Goal: Task Accomplishment & Management: Use online tool/utility

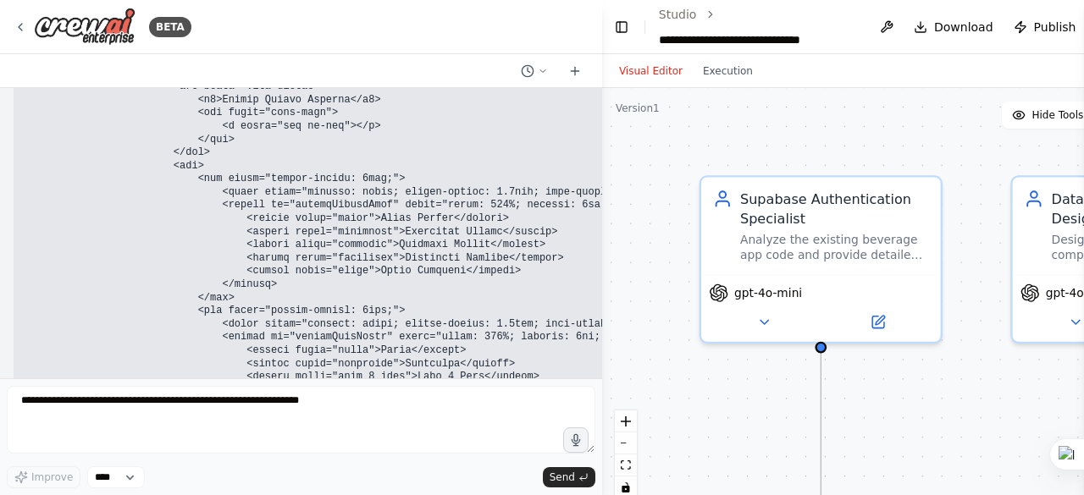
scroll to position [148606, 0]
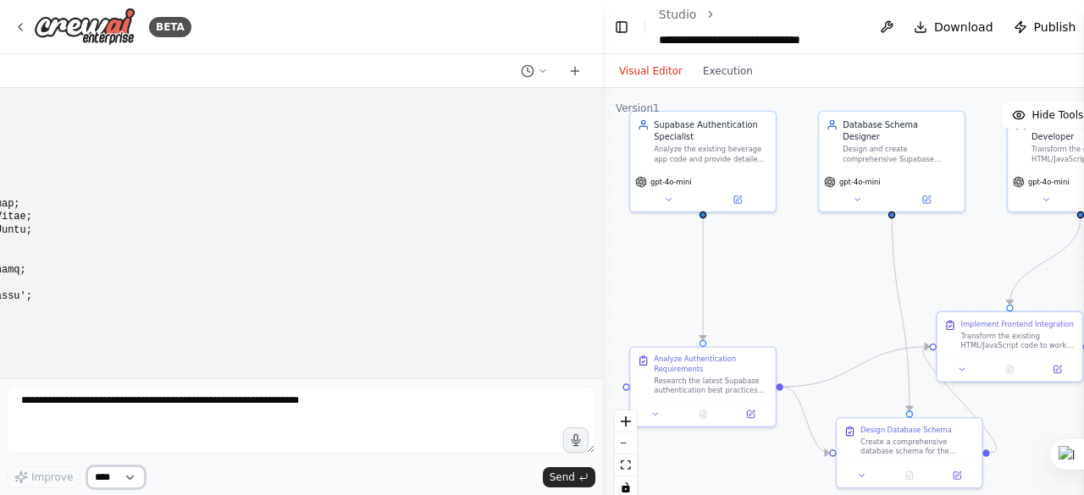
click at [127, 480] on select "****" at bounding box center [116, 477] width 58 height 22
drag, startPoint x: 108, startPoint y: 475, endPoint x: 156, endPoint y: 466, distance: 49.0
click at [108, 475] on select "****" at bounding box center [116, 477] width 58 height 22
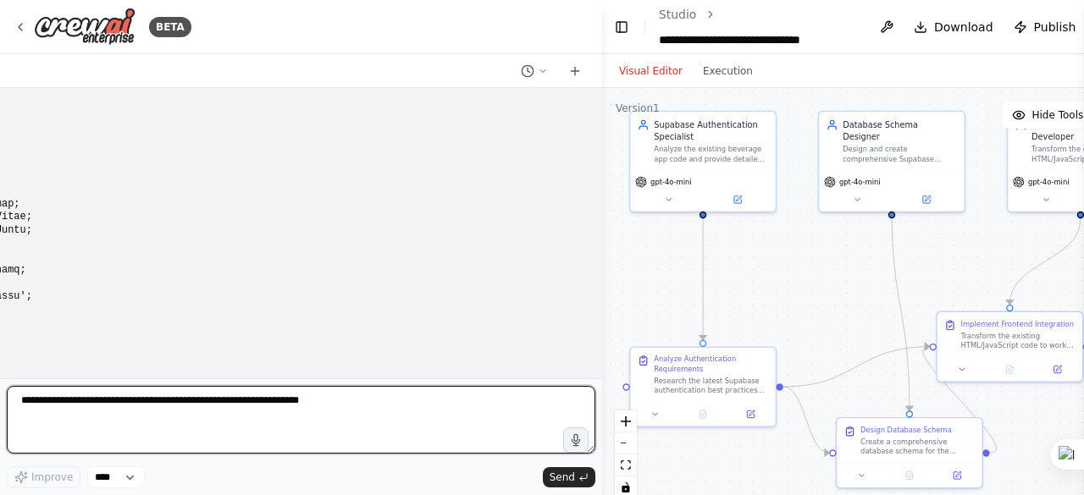
click at [203, 427] on textarea at bounding box center [301, 420] width 588 height 68
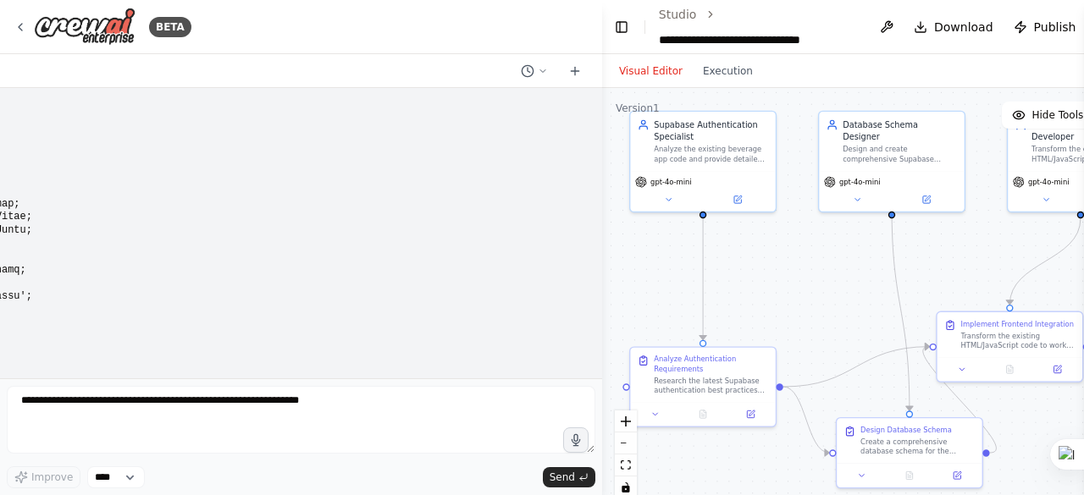
drag, startPoint x: 44, startPoint y: 268, endPoint x: 214, endPoint y: 266, distance: 170.2
drag, startPoint x: 12, startPoint y: 341, endPoint x: 146, endPoint y: 316, distance: 137.0
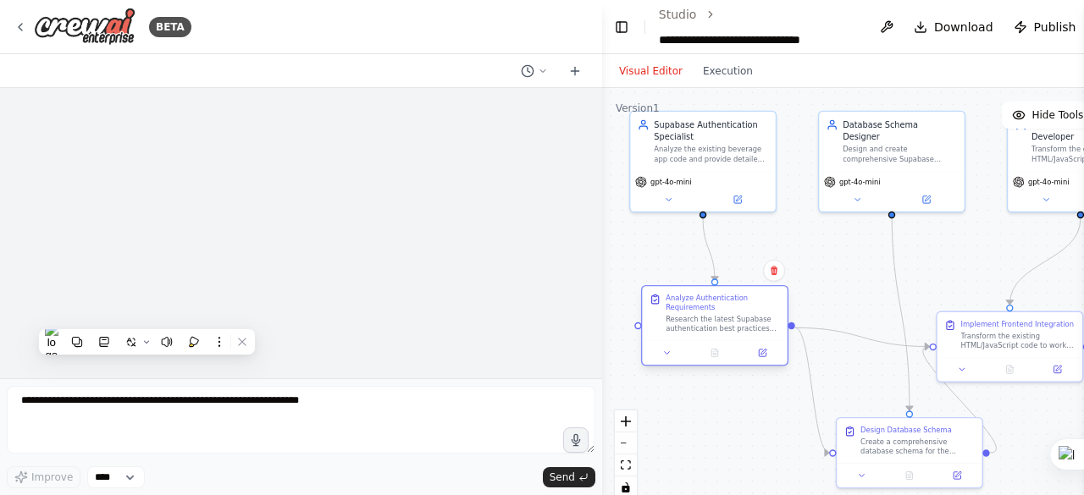
drag, startPoint x: 747, startPoint y: 372, endPoint x: 772, endPoint y: 297, distance: 78.7
click at [772, 297] on div "Analyze Authentication Requirements Research the latest Supabase authentication…" at bounding box center [722, 314] width 114 height 40
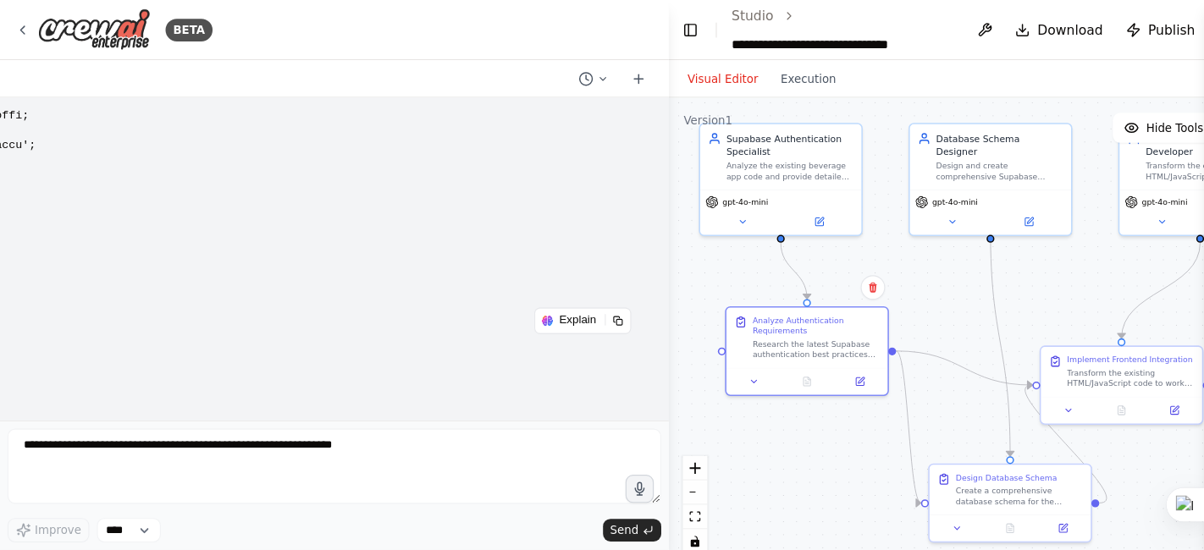
scroll to position [91452, 0]
drag, startPoint x: 75, startPoint y: 234, endPoint x: 203, endPoint y: 243, distance: 128.1
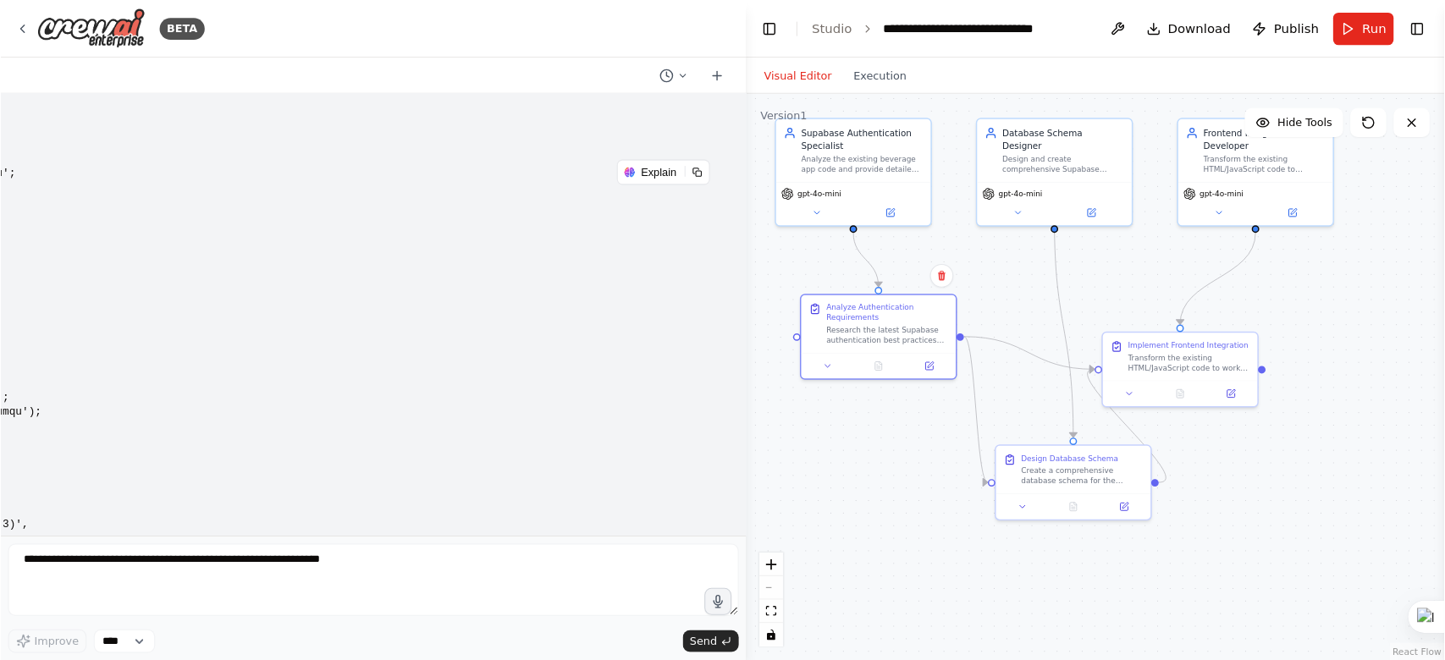
scroll to position [91255, 0]
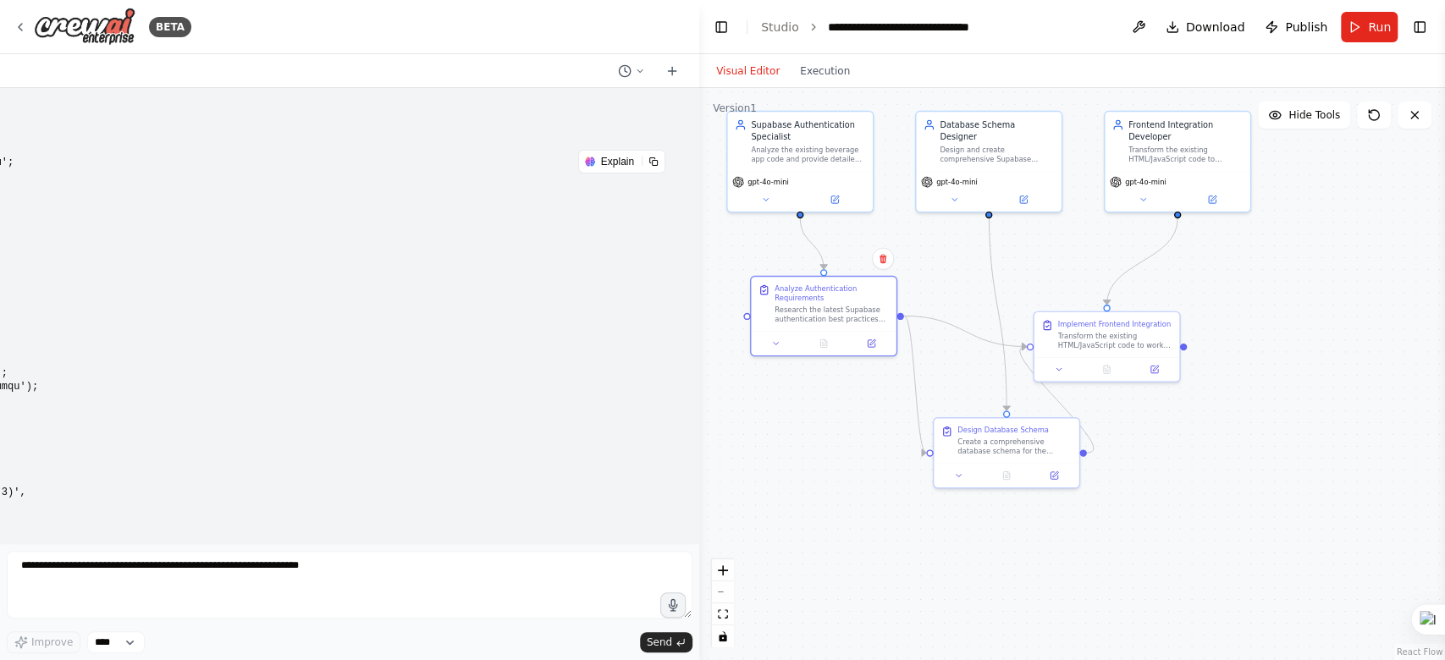
drag, startPoint x: 1060, startPoint y: 1, endPoint x: 378, endPoint y: 299, distance: 744.5
click at [378, 299] on pre at bounding box center [157, 460] width 1030 height 634
click at [1083, 113] on icon at bounding box center [1415, 115] width 14 height 14
click at [1083, 113] on icon at bounding box center [1414, 115] width 7 height 7
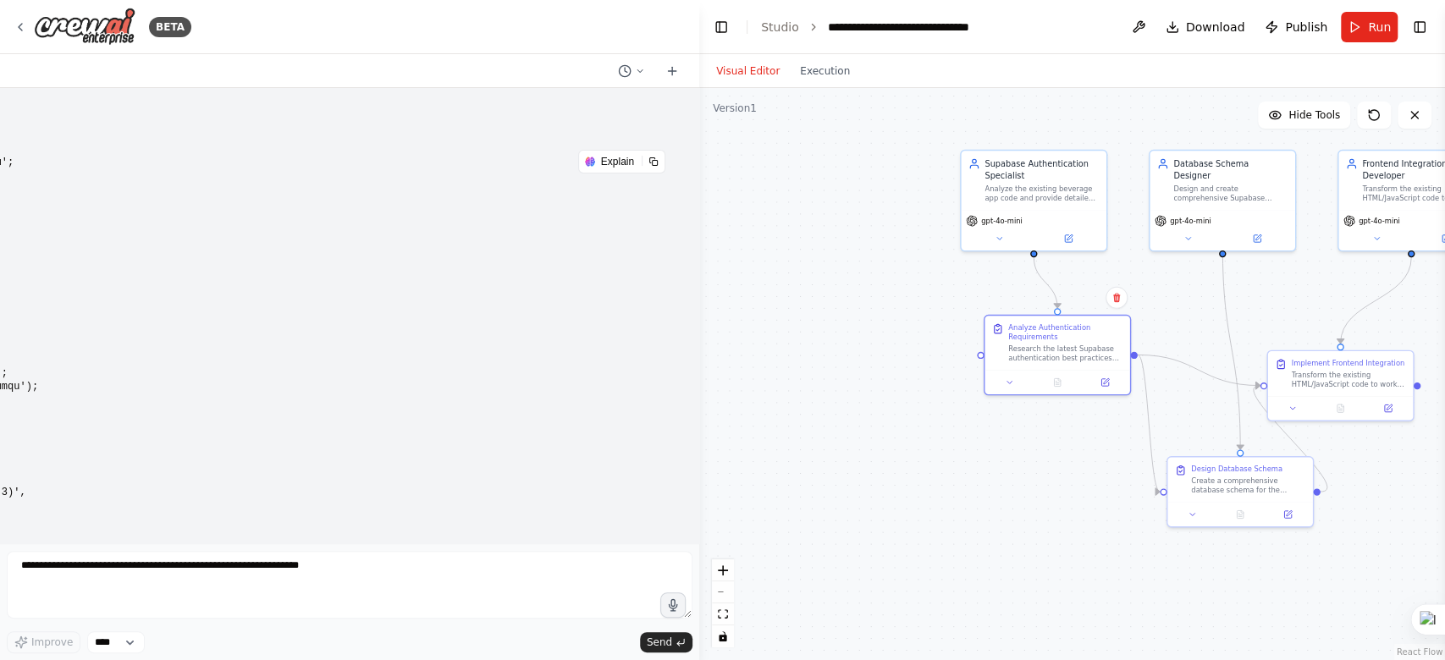
drag, startPoint x: 702, startPoint y: 300, endPoint x: 933, endPoint y: 340, distance: 234.6
click at [933, 340] on div ".deletable-edge-delete-btn { width: 20px; height: 20px; border: 0px solid #ffff…" at bounding box center [1072, 374] width 746 height 572
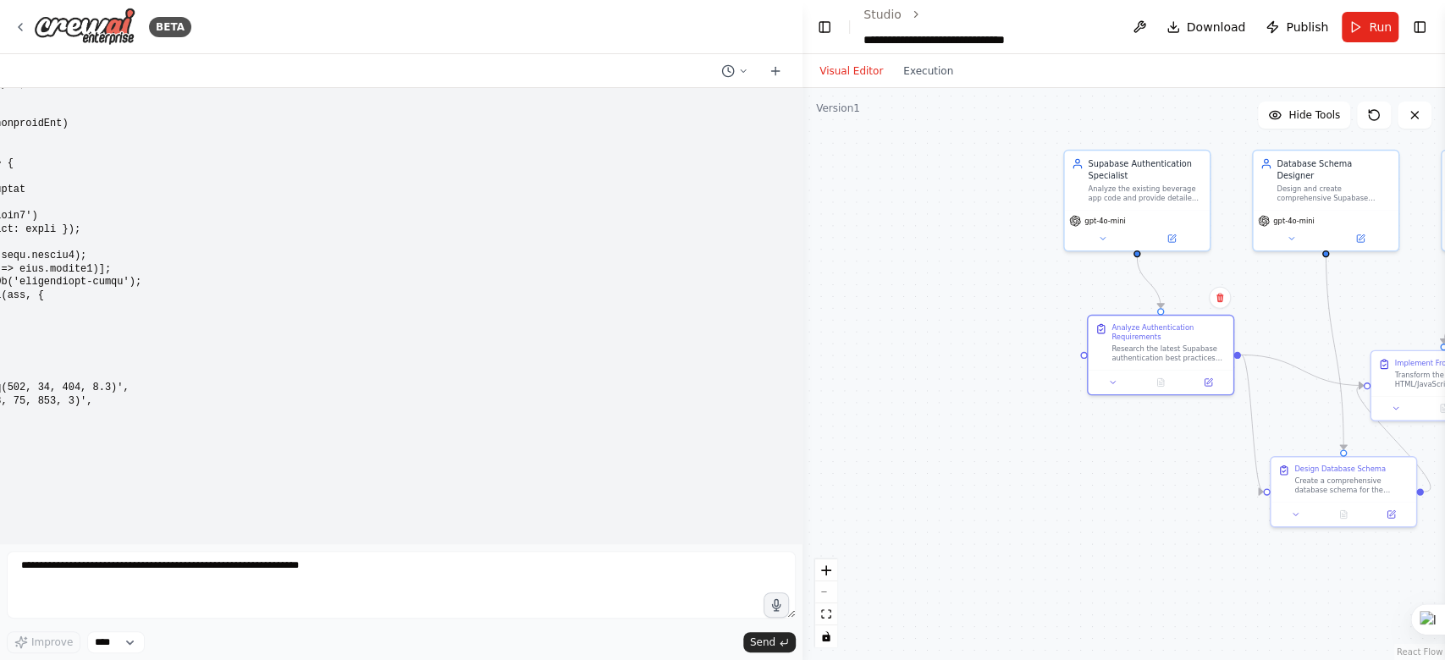
scroll to position [91123, 0]
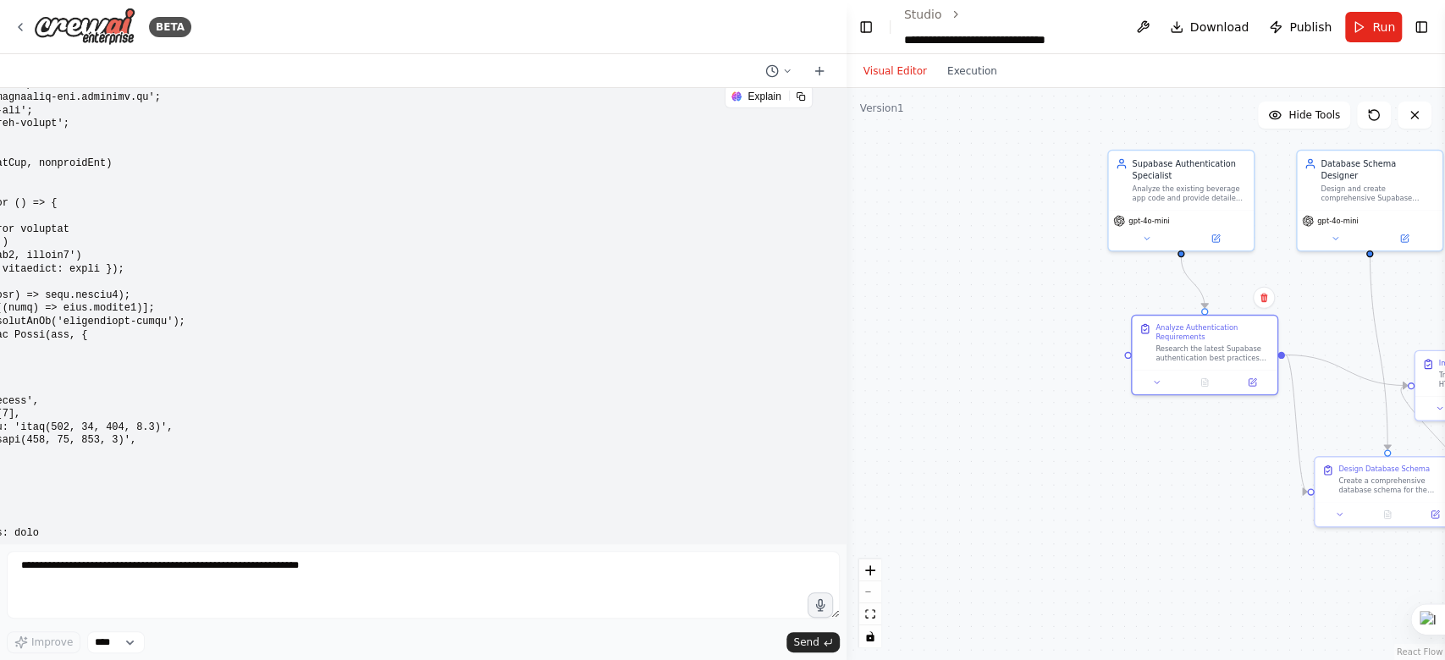
drag, startPoint x: 695, startPoint y: 272, endPoint x: 996, endPoint y: 288, distance: 300.9
click at [996, 288] on div "BETA Hello! I'm the CrewAI assistant. What kind of automation do you want to bu…" at bounding box center [722, 330] width 1445 height 660
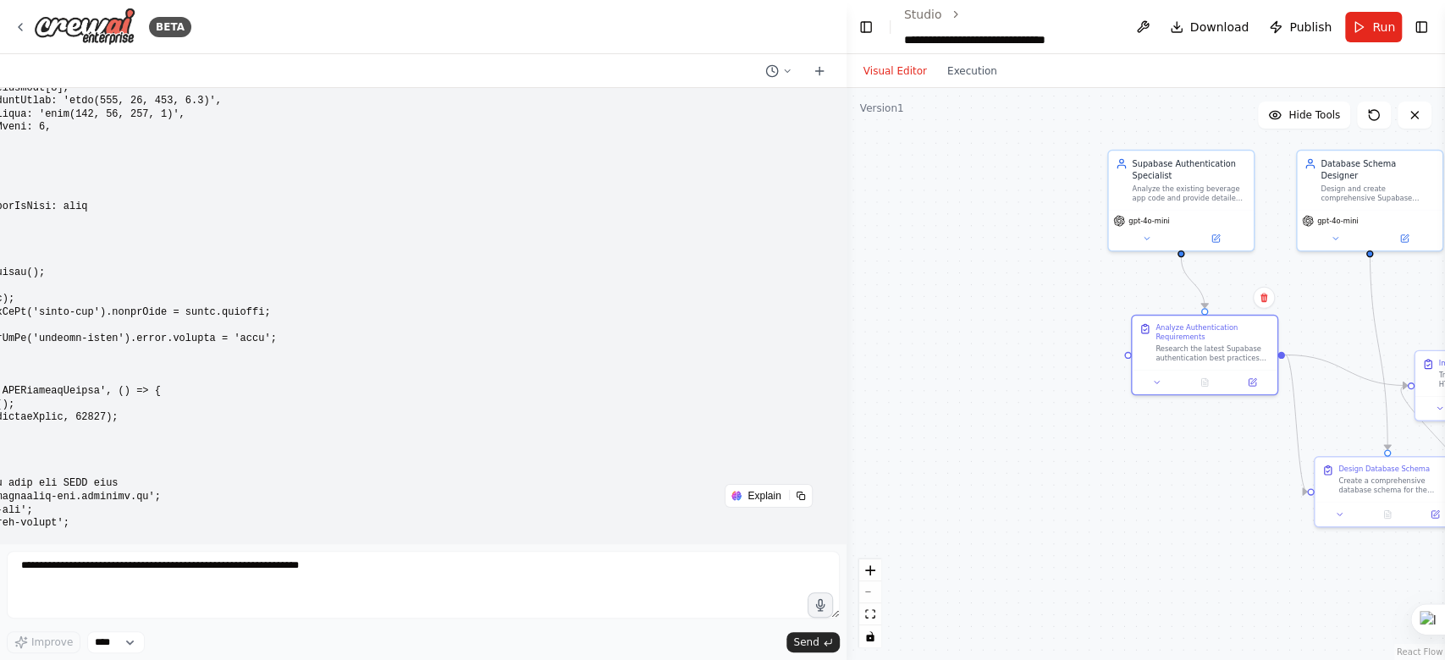
scroll to position [90324, 0]
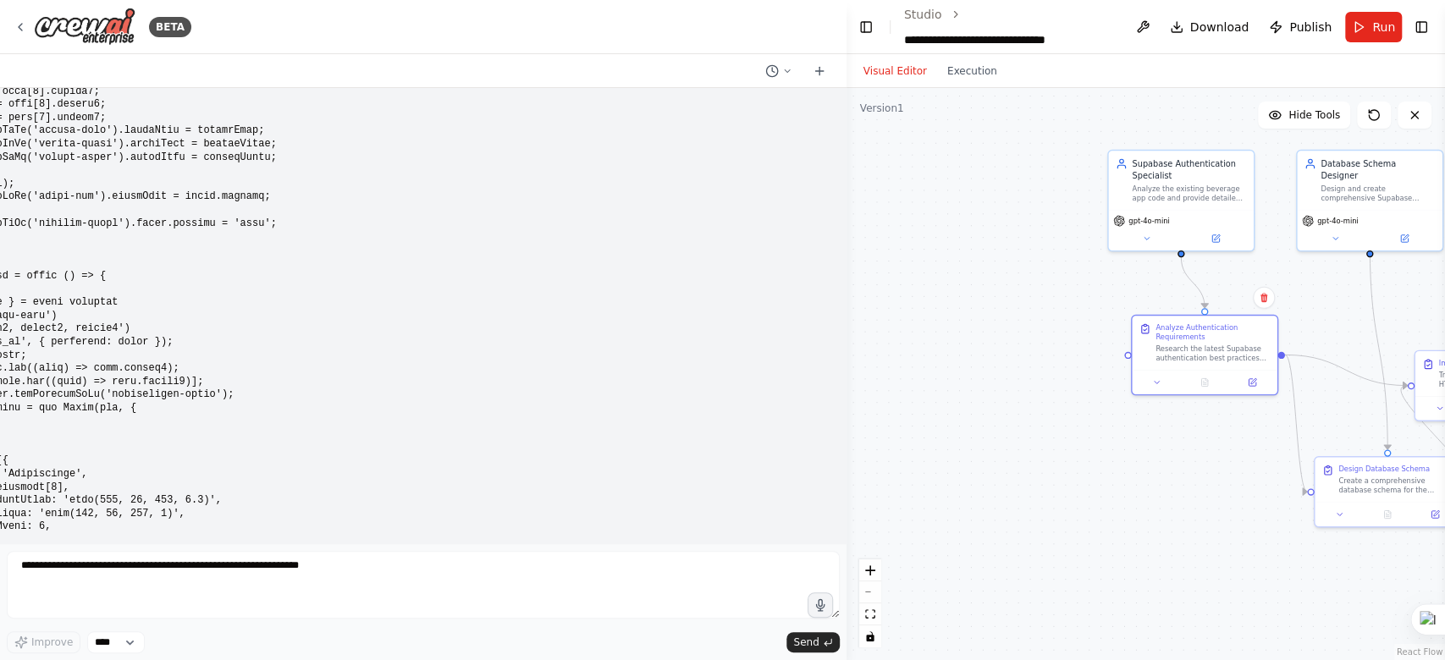
drag, startPoint x: 359, startPoint y: 274, endPoint x: 516, endPoint y: 284, distance: 156.9
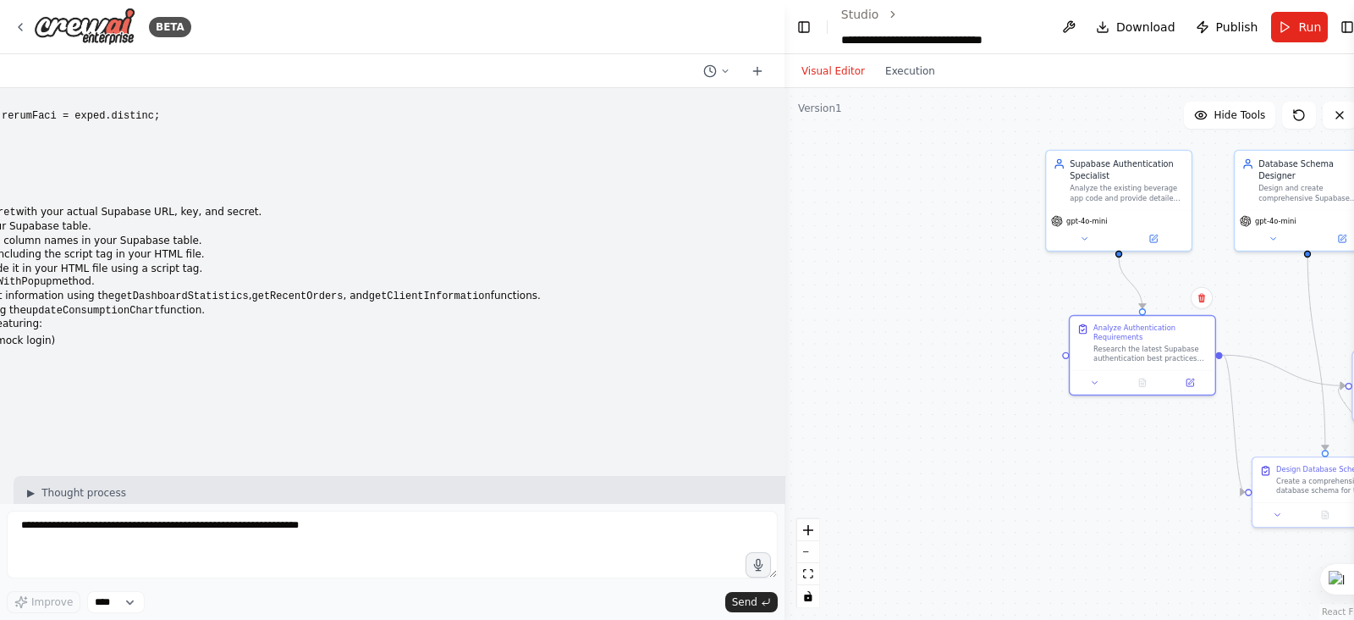
scroll to position [91671, 0]
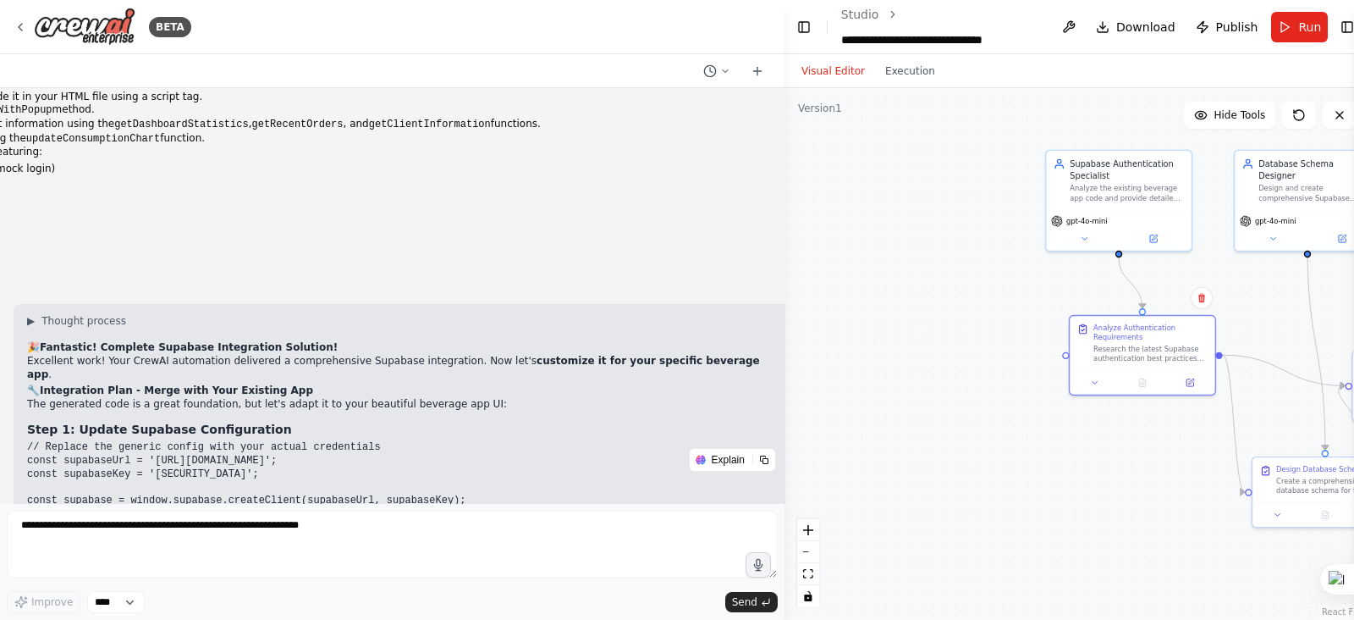
click at [778, 498] on div at bounding box center [781, 310] width 7 height 620
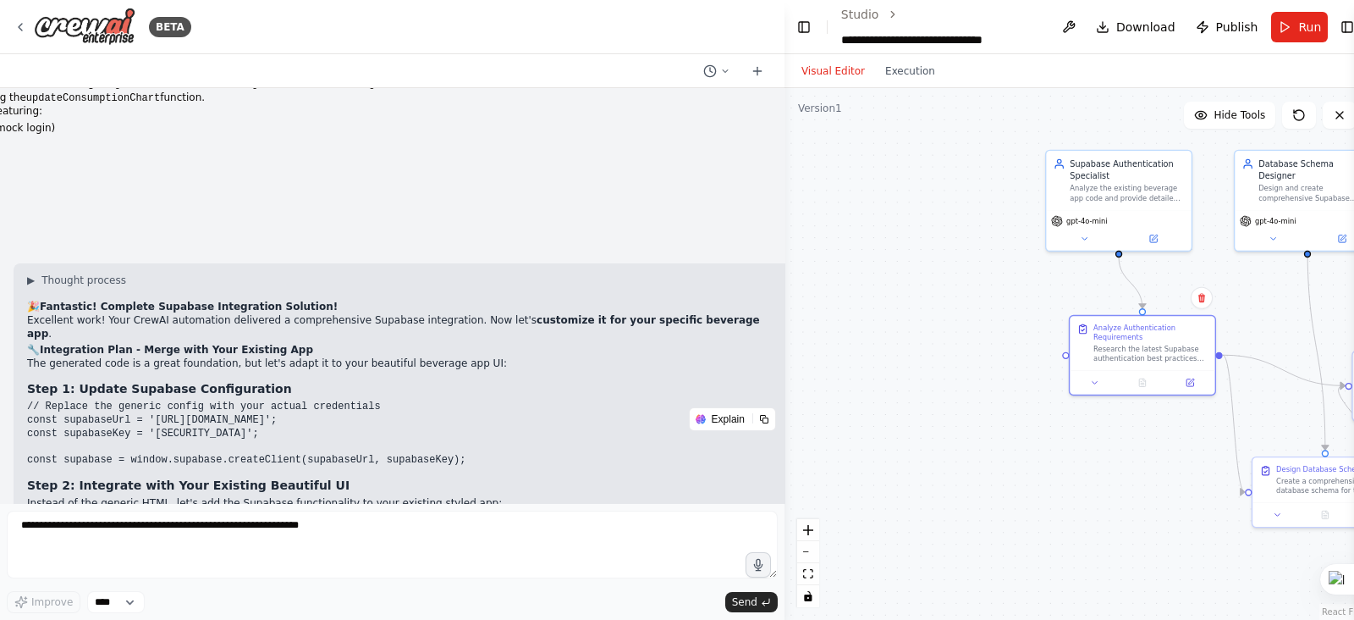
click at [778, 494] on div at bounding box center [781, 310] width 7 height 620
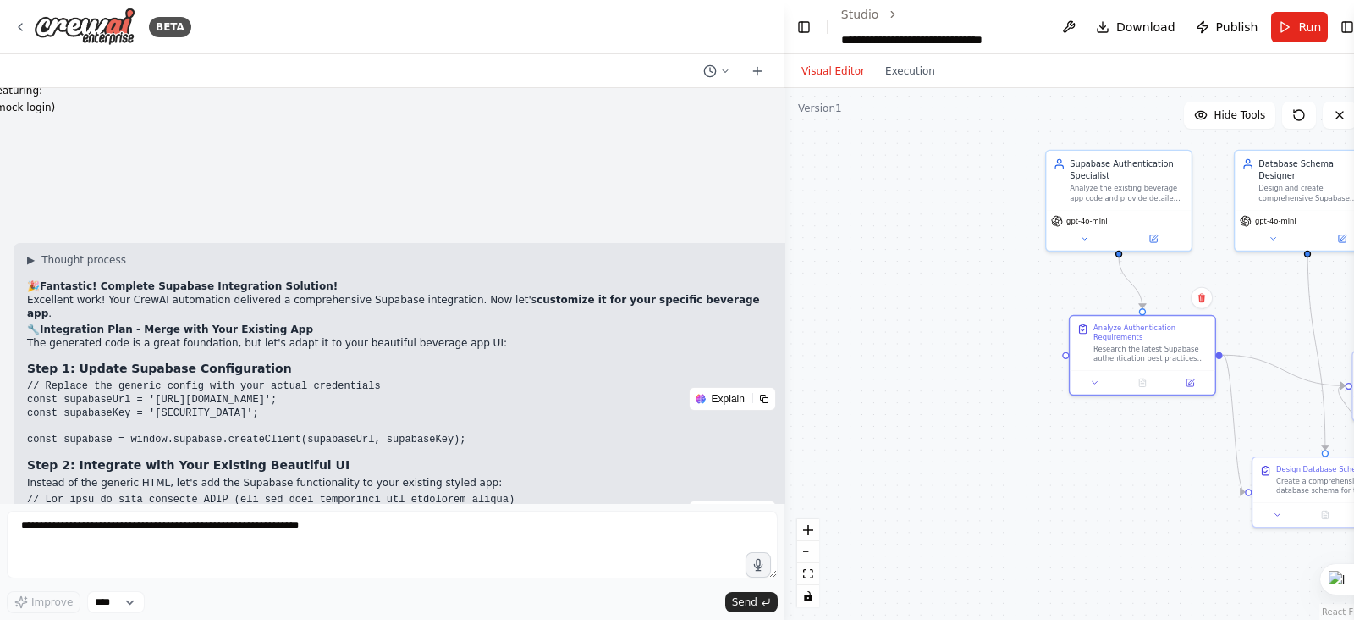
scroll to position [92052, 0]
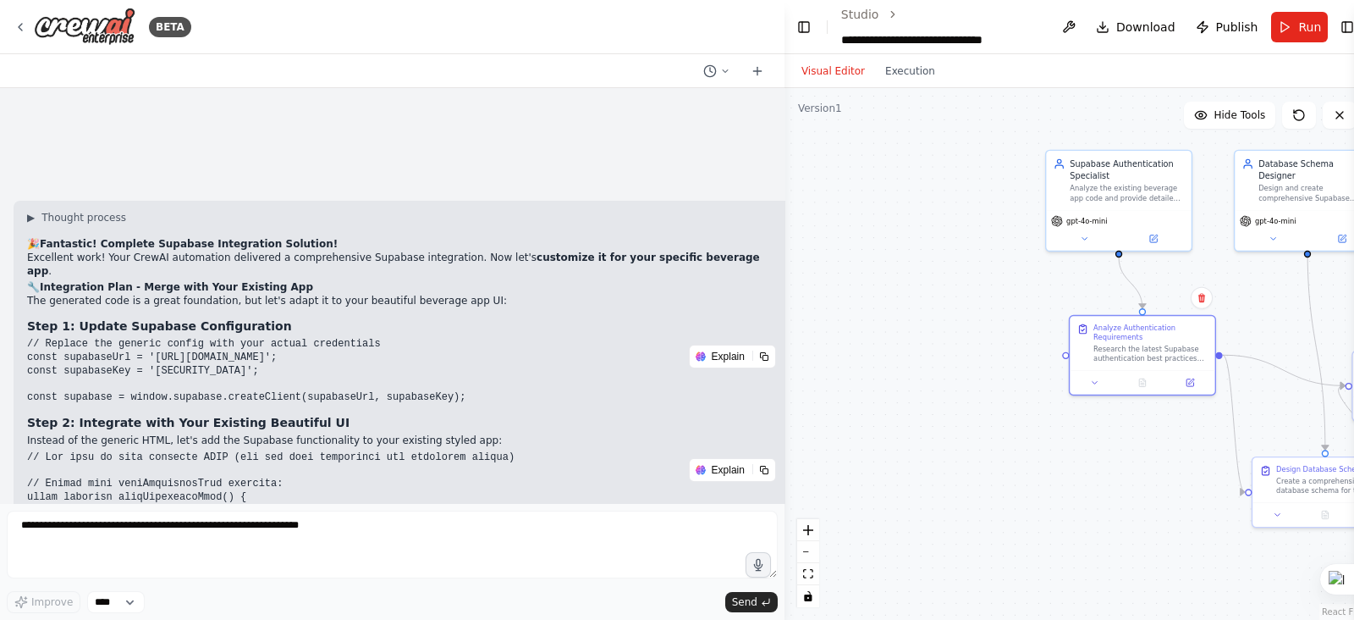
click at [778, 494] on div at bounding box center [781, 310] width 7 height 620
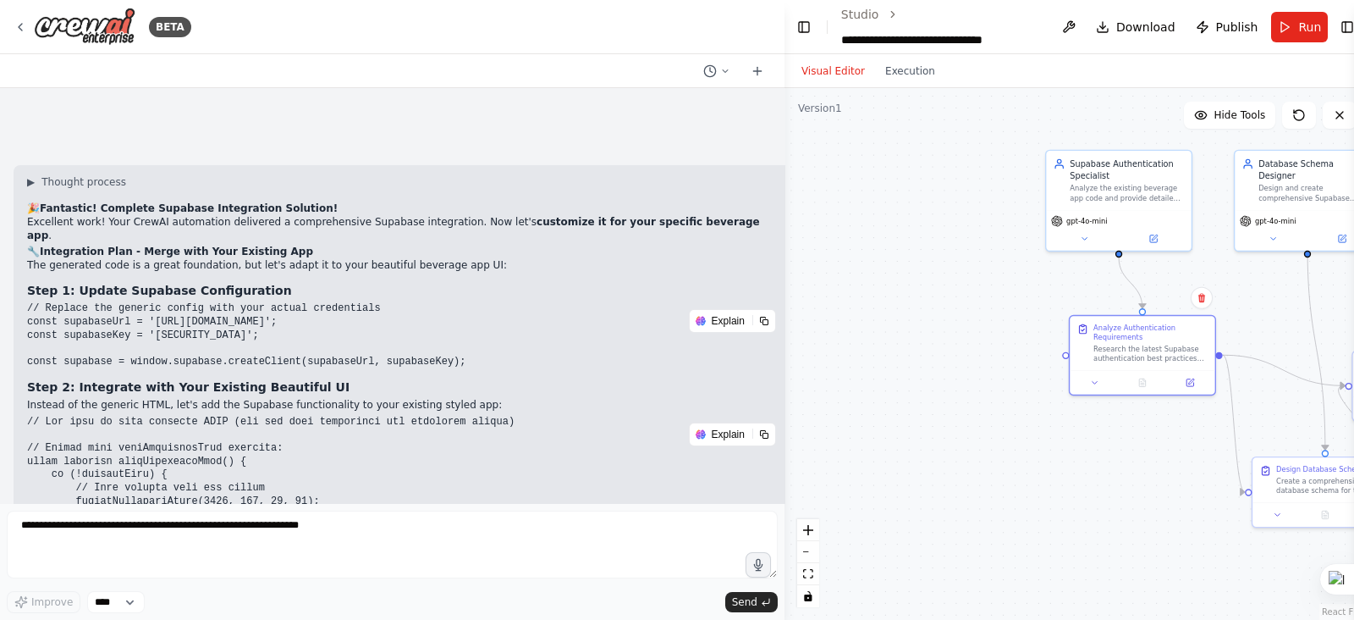
click at [778, 494] on div at bounding box center [781, 310] width 7 height 620
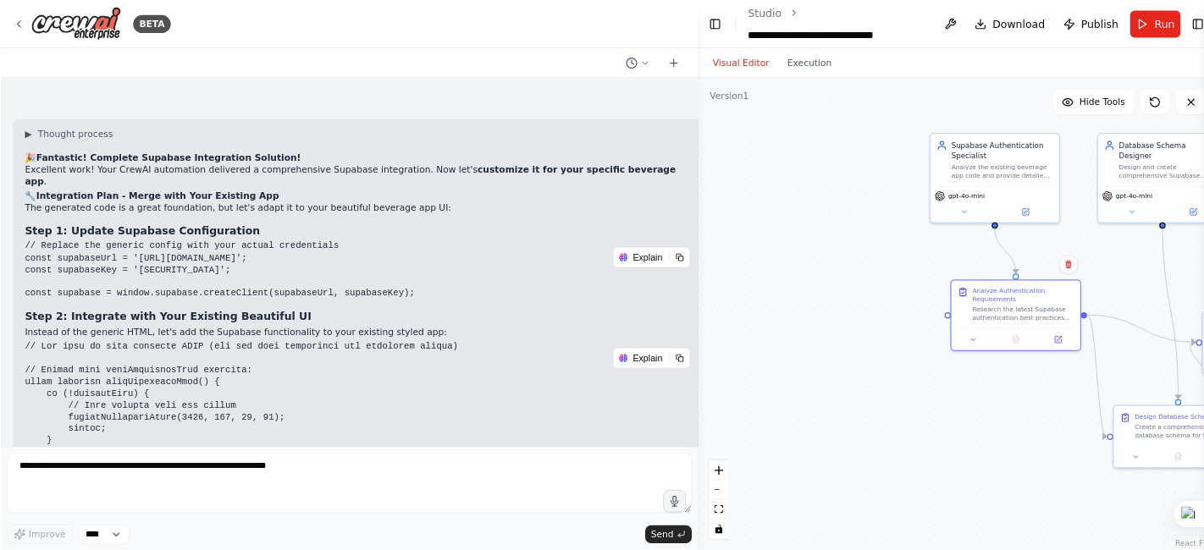
scroll to position [92137, 0]
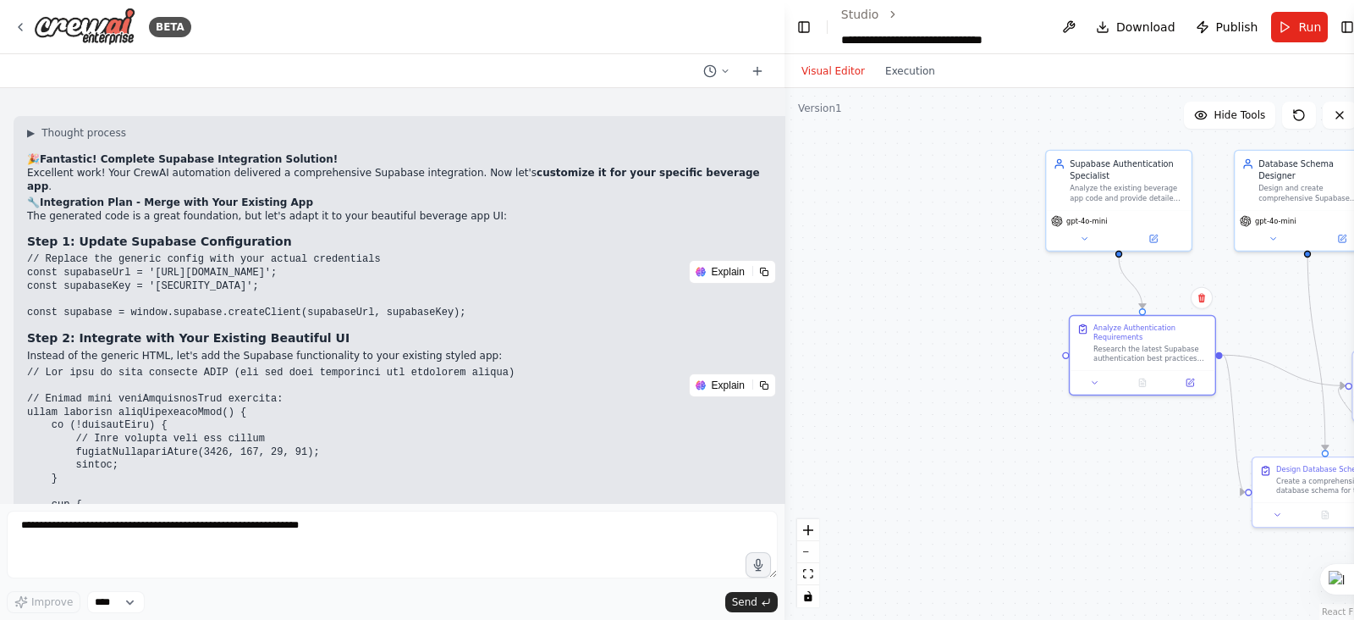
click at [778, 494] on div at bounding box center [781, 310] width 7 height 620
drag, startPoint x: 660, startPoint y: 267, endPoint x: 1257, endPoint y: 281, distance: 597.0
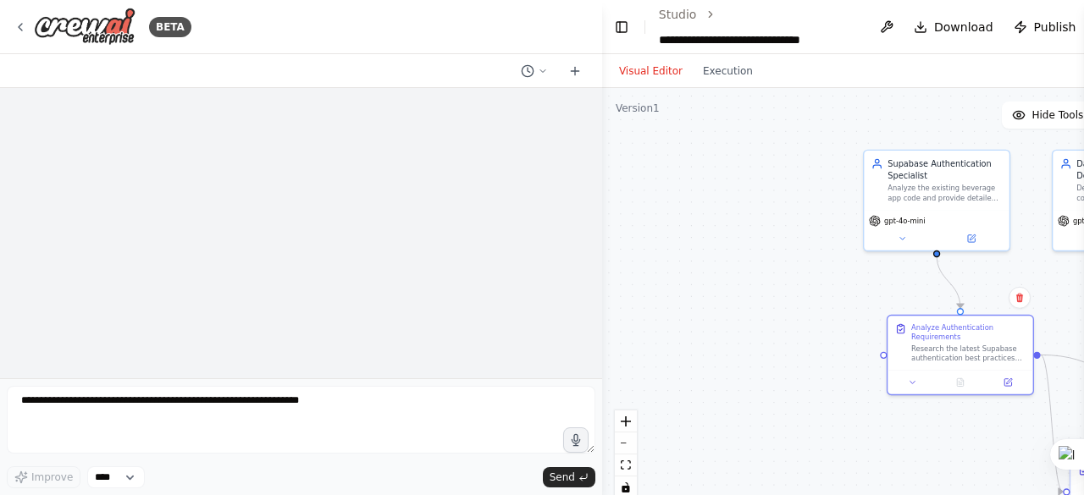
scroll to position [91885, 0]
drag, startPoint x: 91, startPoint y: 210, endPoint x: 356, endPoint y: 231, distance: 265.0
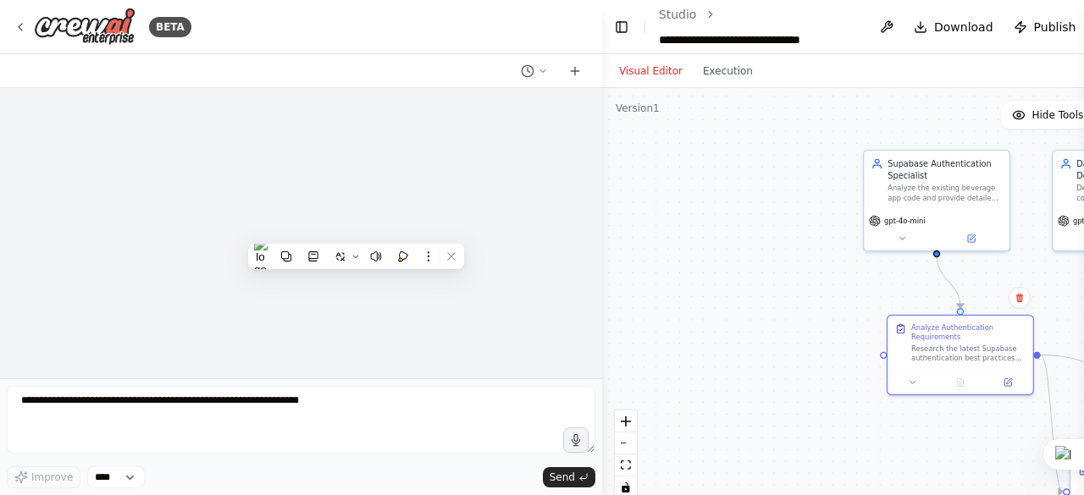
click at [595, 96] on div at bounding box center [598, 247] width 7 height 495
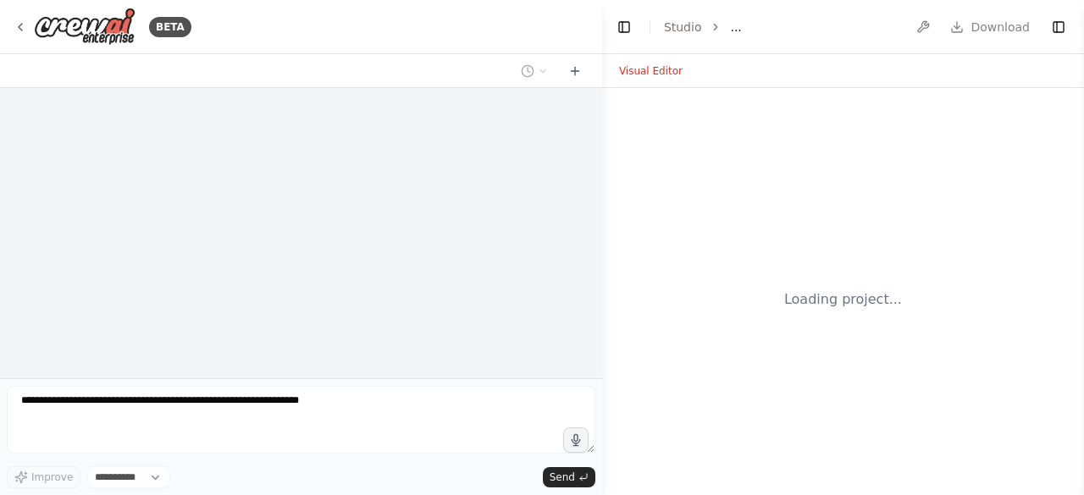
select select "****"
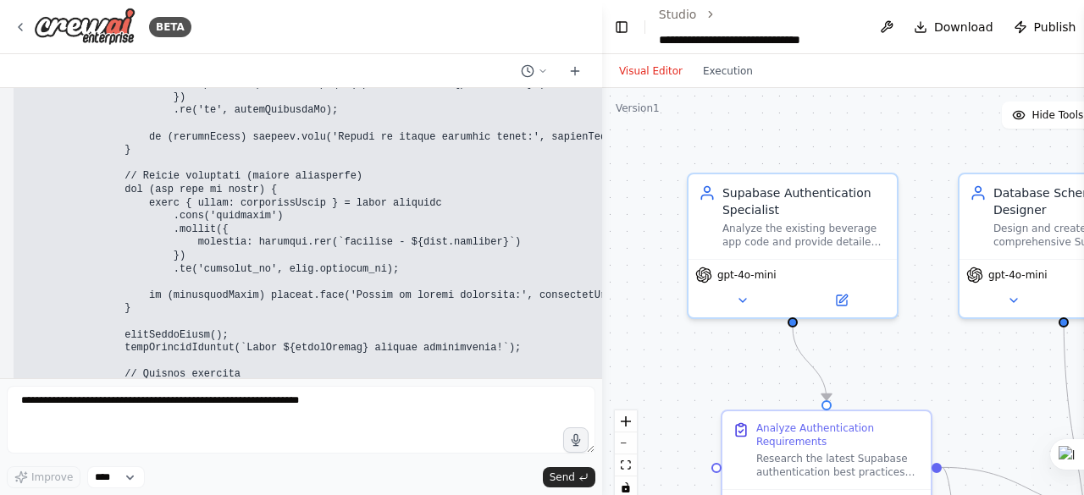
scroll to position [138727, 0]
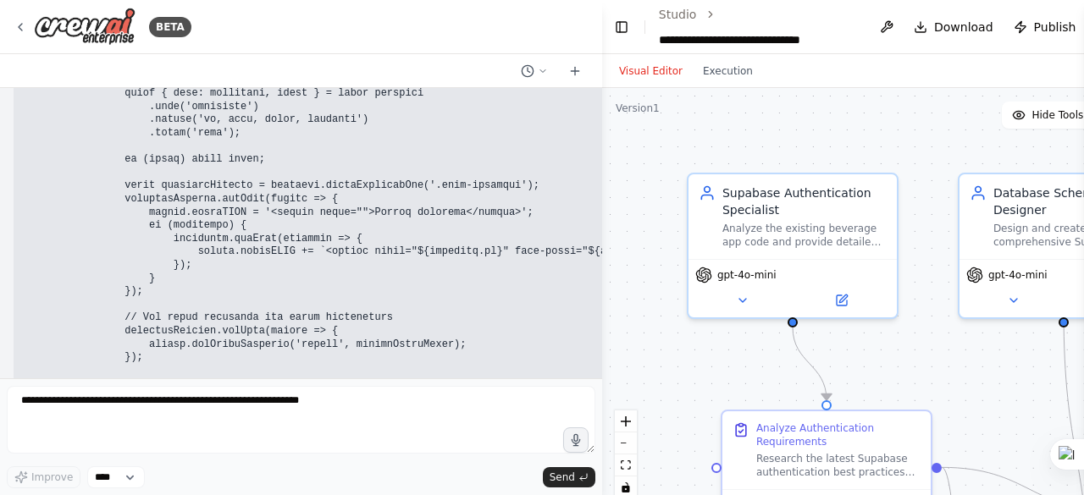
click at [597, 95] on div at bounding box center [598, 247] width 7 height 495
click at [596, 97] on div at bounding box center [598, 247] width 7 height 495
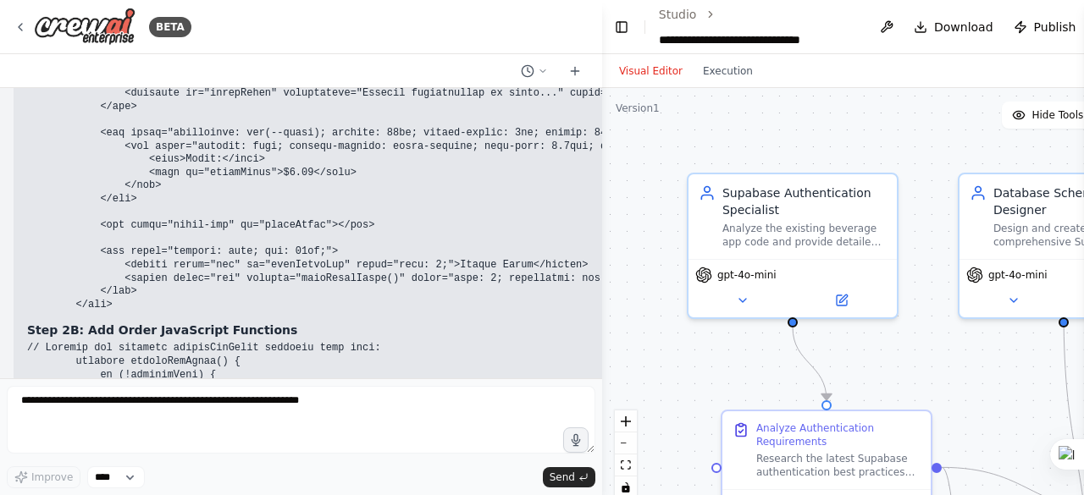
scroll to position [134445, 0]
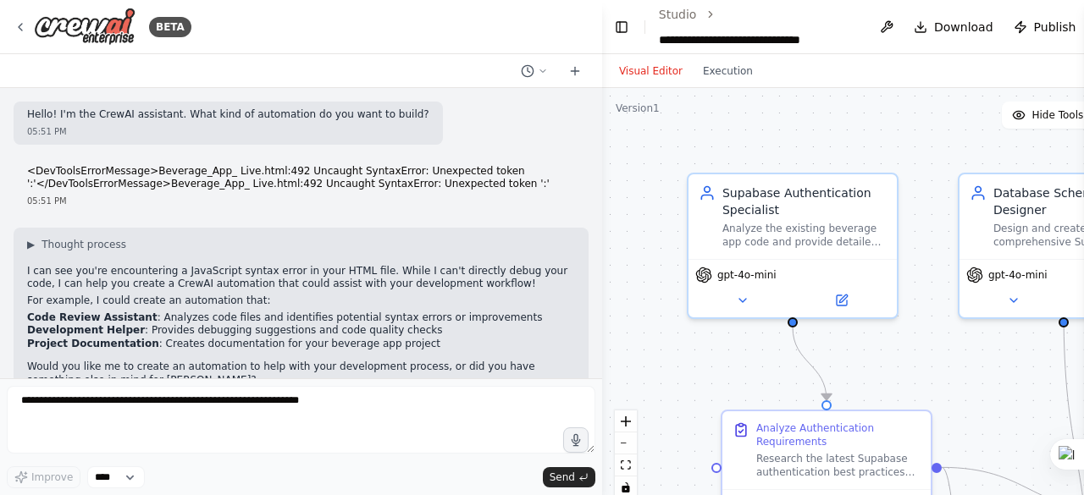
scroll to position [131762, 0]
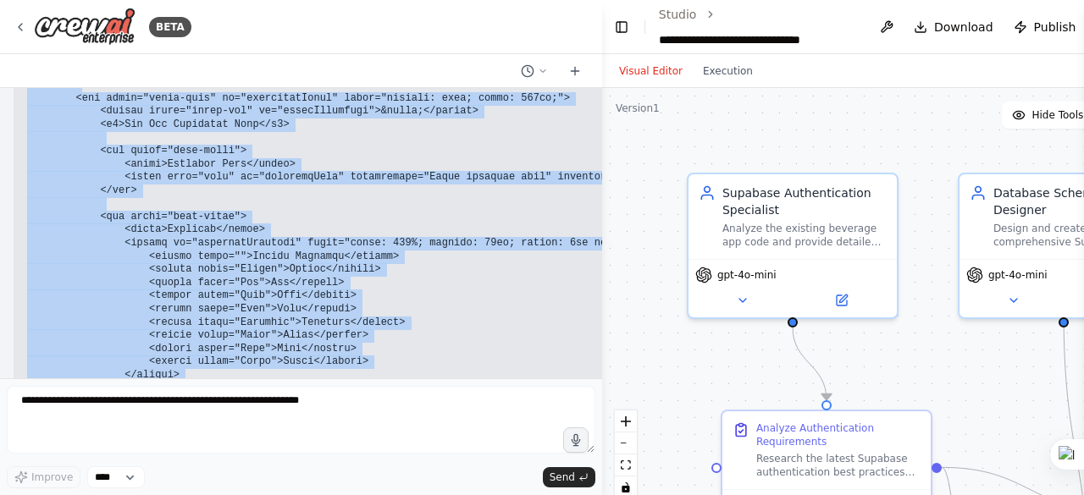
scroll to position [128392, 0]
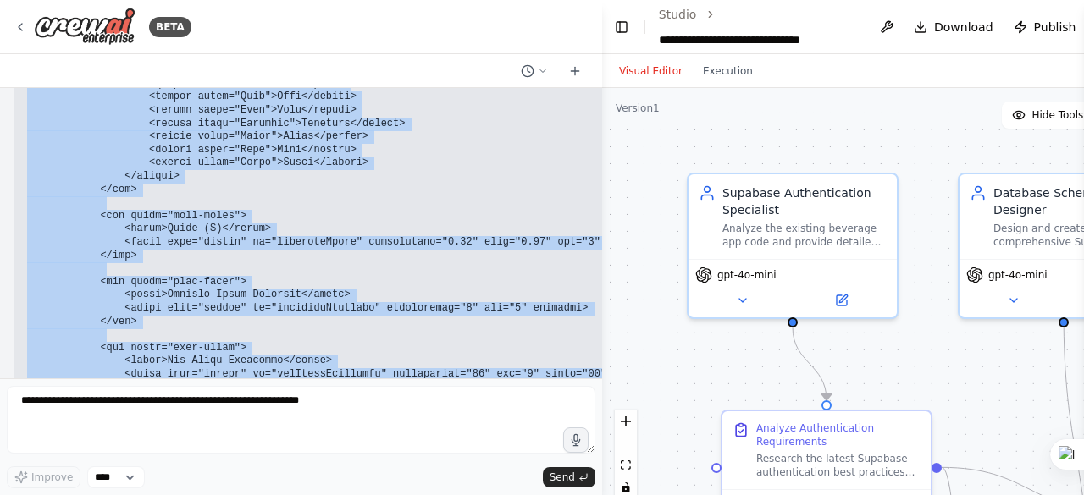
drag, startPoint x: 69, startPoint y: 181, endPoint x: 295, endPoint y: 162, distance: 226.0
click at [295, 162] on pre at bounding box center [715, 210] width 1377 height 713
copy code "<!-- Add Inventory Modal --> <div class="overlay" id="inventoryOverlay" style="…"
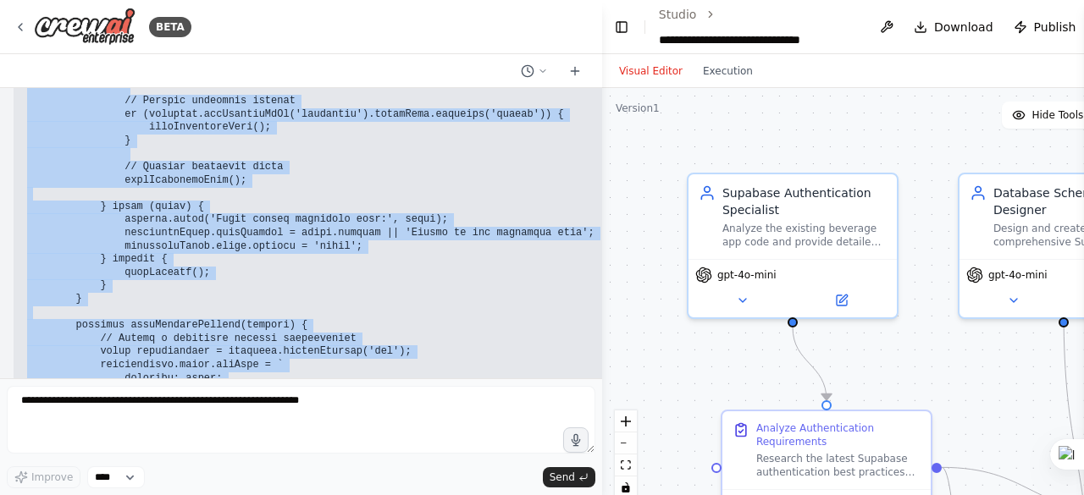
scroll to position [130153, 0]
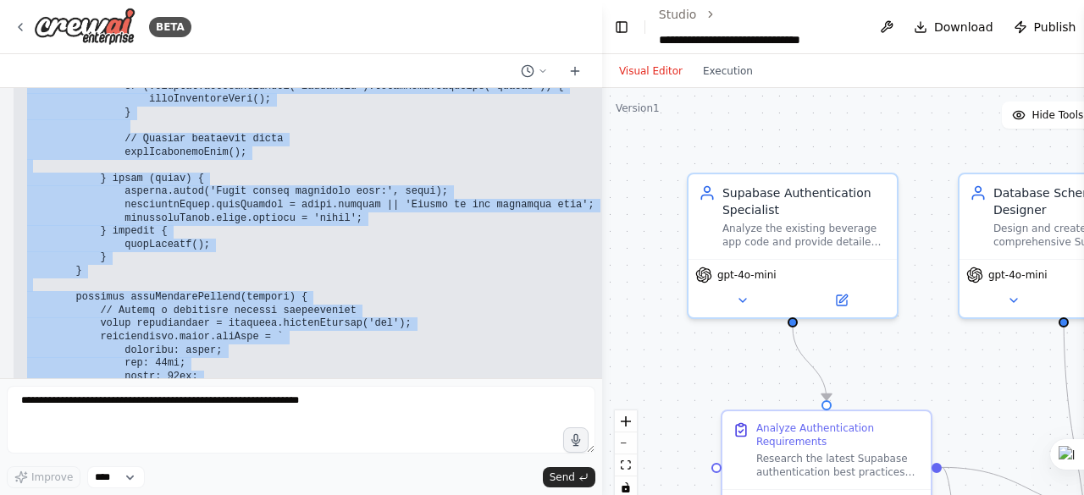
drag, startPoint x: 67, startPoint y: 234, endPoint x: 303, endPoint y: 216, distance: 236.9
copy code "function addInventoryItem() { if (!currentUser) { alert('Please log in to add i…"
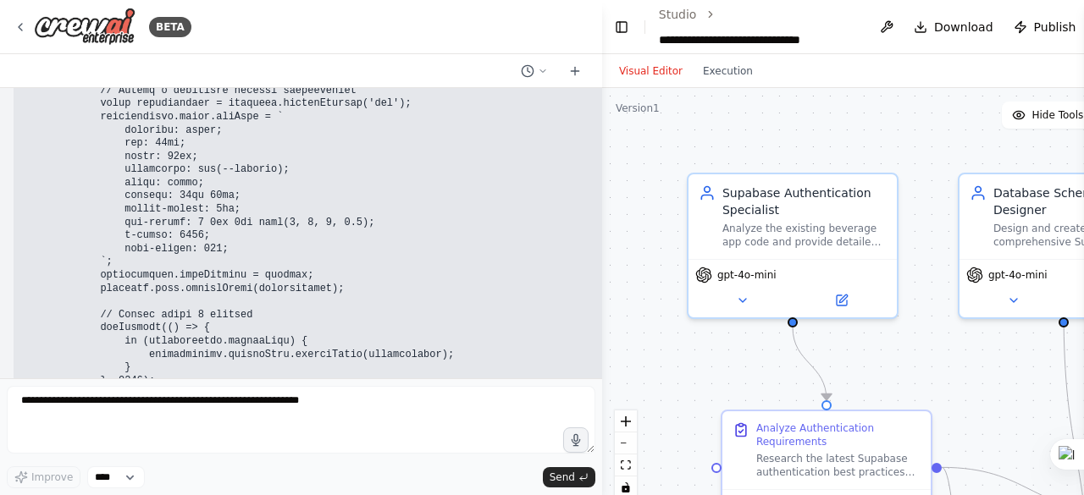
scroll to position [130323, 0]
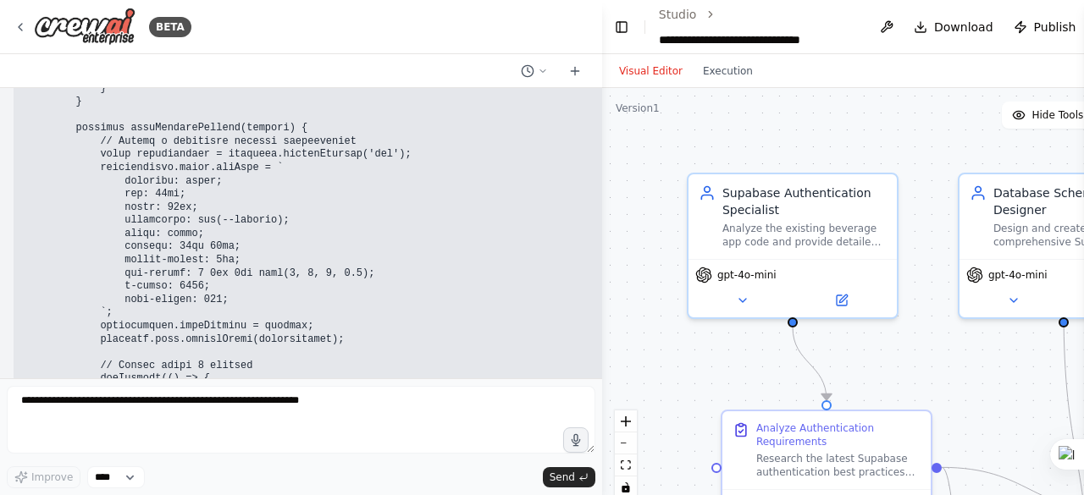
drag, startPoint x: 91, startPoint y: 150, endPoint x: 254, endPoint y: 331, distance: 243.4
copy code "// Inventory modal events const closeInventory = document.getElementById('close…"
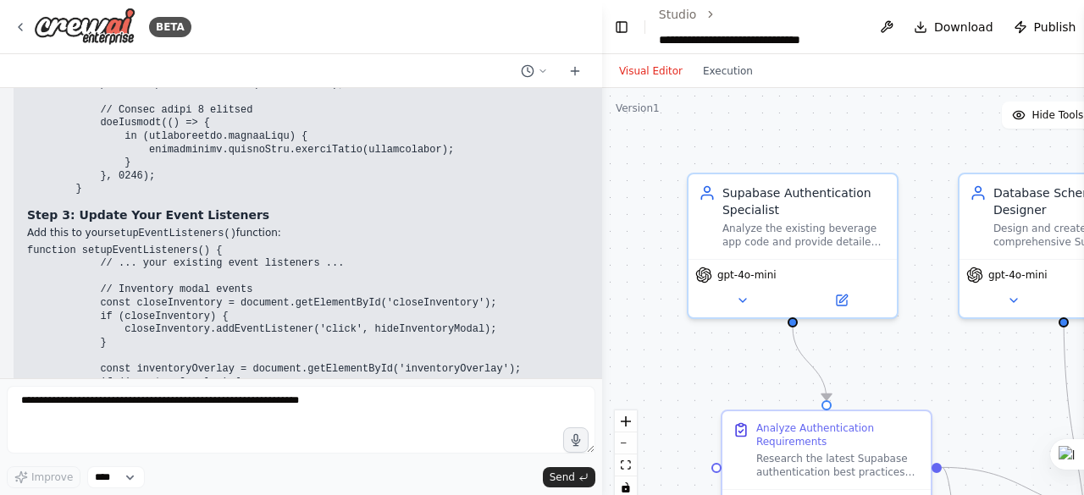
scroll to position [130577, 0]
drag, startPoint x: 49, startPoint y: 311, endPoint x: 378, endPoint y: 324, distance: 328.7
copy code "beverage_id INTEGER REFERENCES beverages(id) ON DELETE CASCADE,"
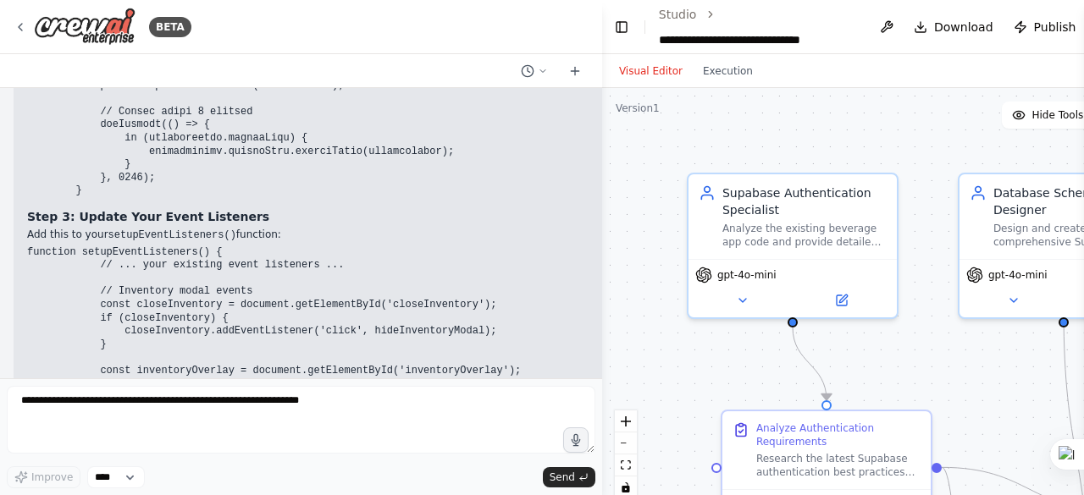
drag, startPoint x: 50, startPoint y: 327, endPoint x: 249, endPoint y: 328, distance: 198.9
copy code "quantity INTEGER NOT NULL DEFAULT 0,"
drag, startPoint x: 265, startPoint y: 343, endPoint x: 51, endPoint y: 337, distance: 214.3
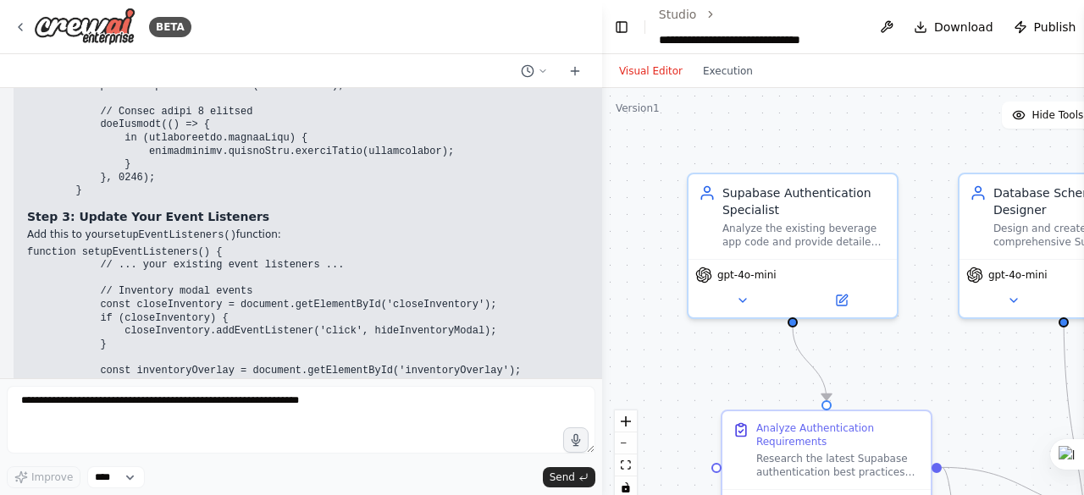
copy code "low_stock_threshold INTEGER DEFAULT 10,"
drag, startPoint x: 116, startPoint y: 313, endPoint x: 50, endPoint y: 312, distance: 66.1
drag, startPoint x: 49, startPoint y: 312, endPoint x: 390, endPoint y: 203, distance: 358.2
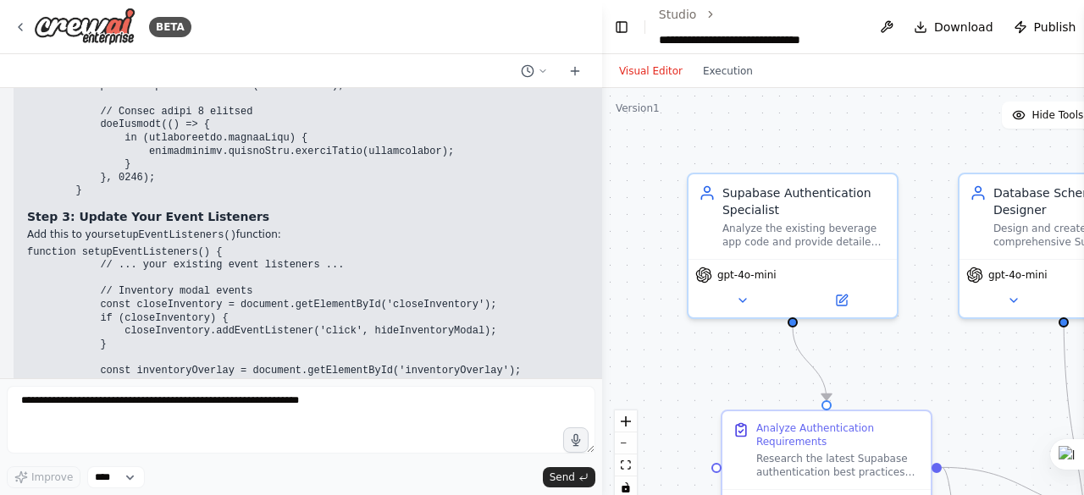
drag, startPoint x: 159, startPoint y: 314, endPoint x: 48, endPoint y: 312, distance: 110.9
copy code "beverage_id INTEGER"
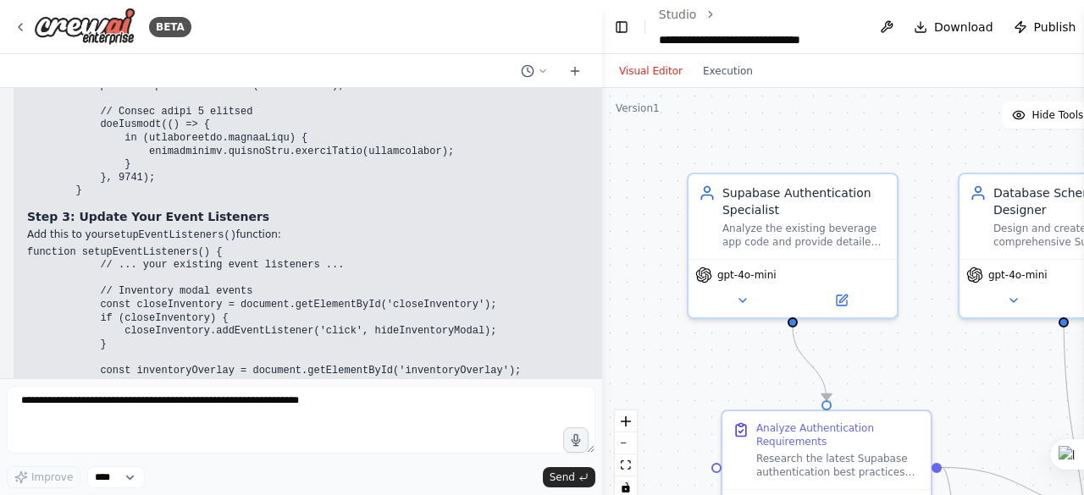
drag, startPoint x: 158, startPoint y: 337, endPoint x: 45, endPoint y: 338, distance: 113.4
copy code "low_stock_threshold"
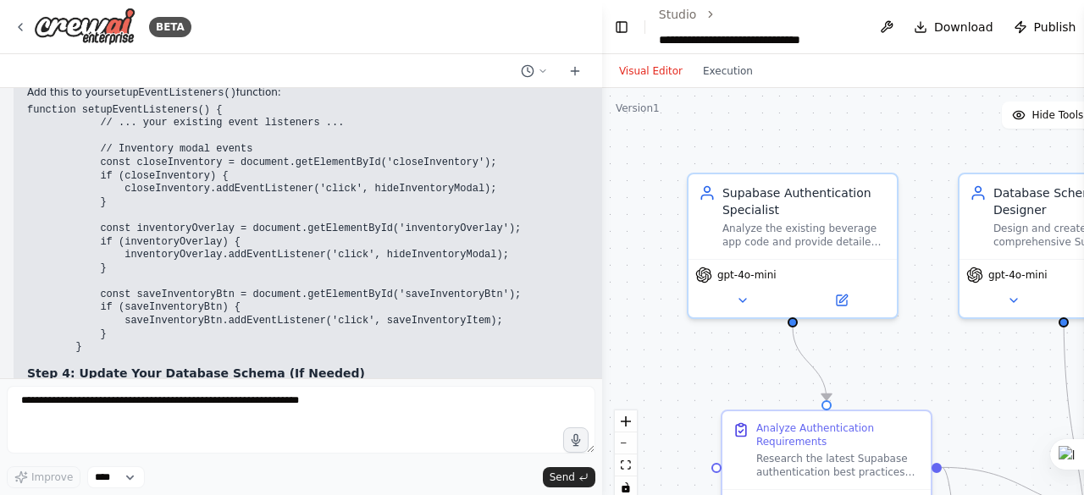
scroll to position [130746, 0]
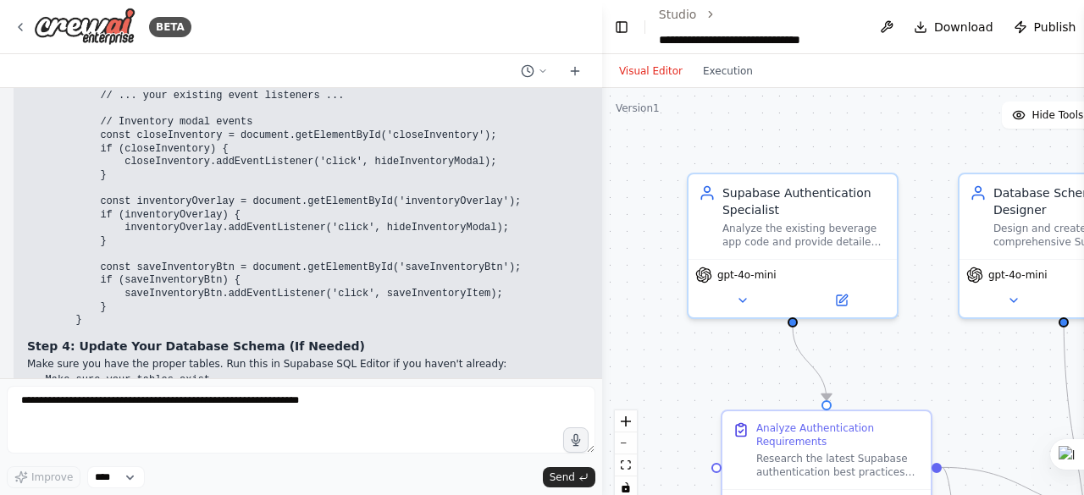
drag, startPoint x: 25, startPoint y: 234, endPoint x: 455, endPoint y: 251, distance: 429.5
copy code "CREATE INDEX IF NOT EXISTS idx_inventory_beverage_id ON inventory(beverage_id);…"
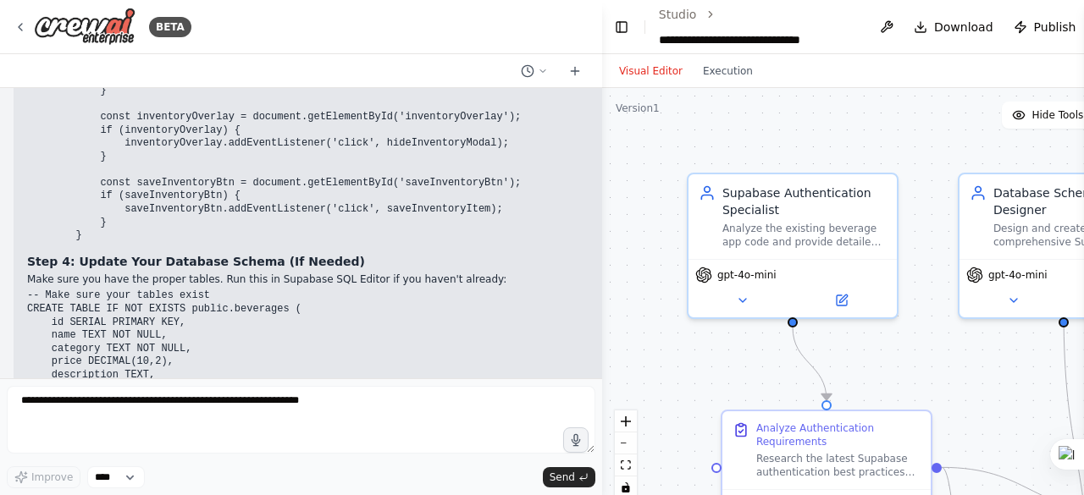
scroll to position [130915, 0]
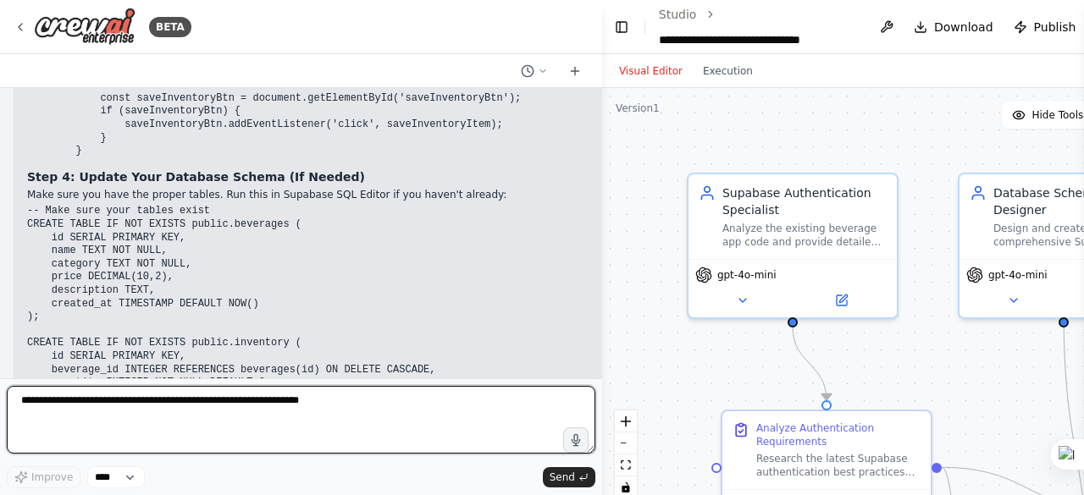
click at [74, 400] on textarea at bounding box center [301, 420] width 588 height 68
type textarea "*"
click at [348, 408] on textarea "**********" at bounding box center [301, 420] width 588 height 68
click at [386, 400] on textarea "**********" at bounding box center [301, 420] width 588 height 68
paste textarea "**********"
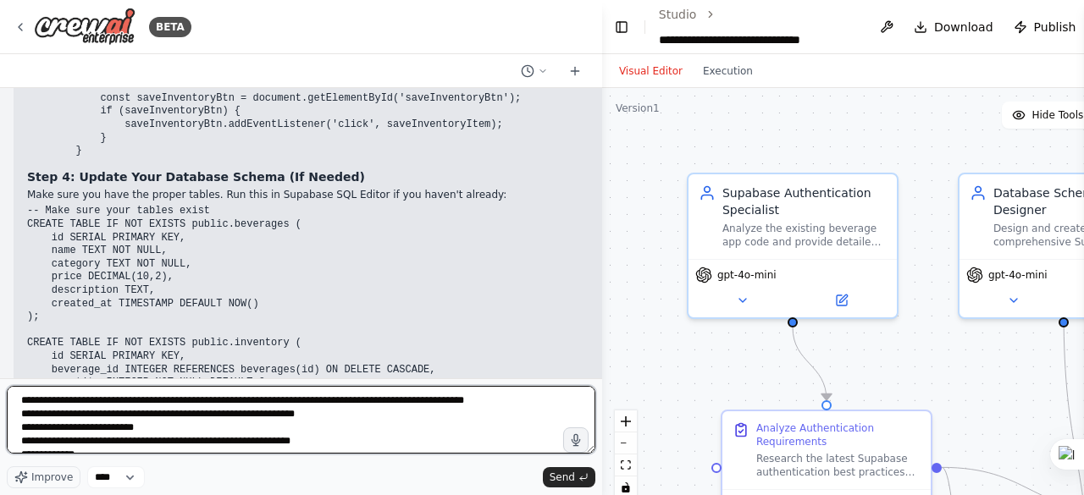
scroll to position [414, 0]
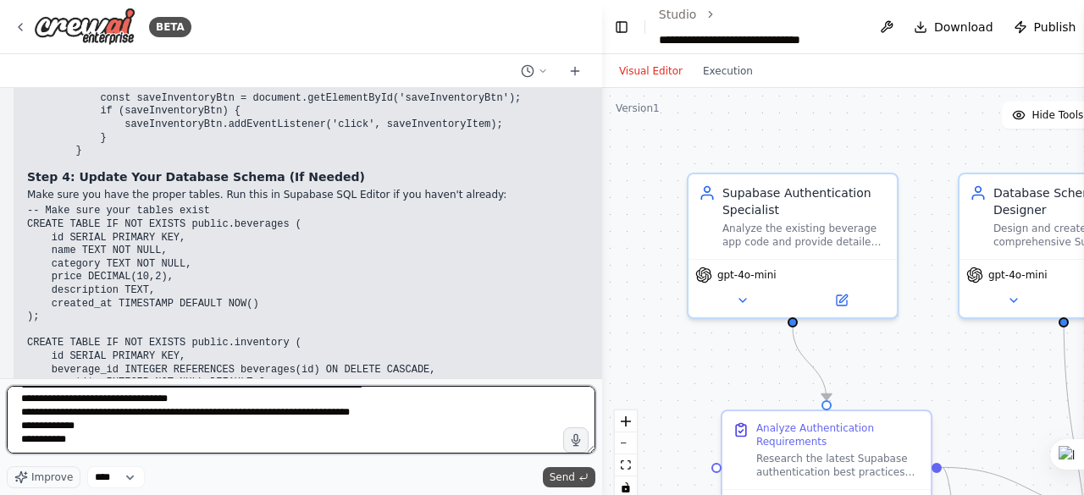
type textarea "**********"
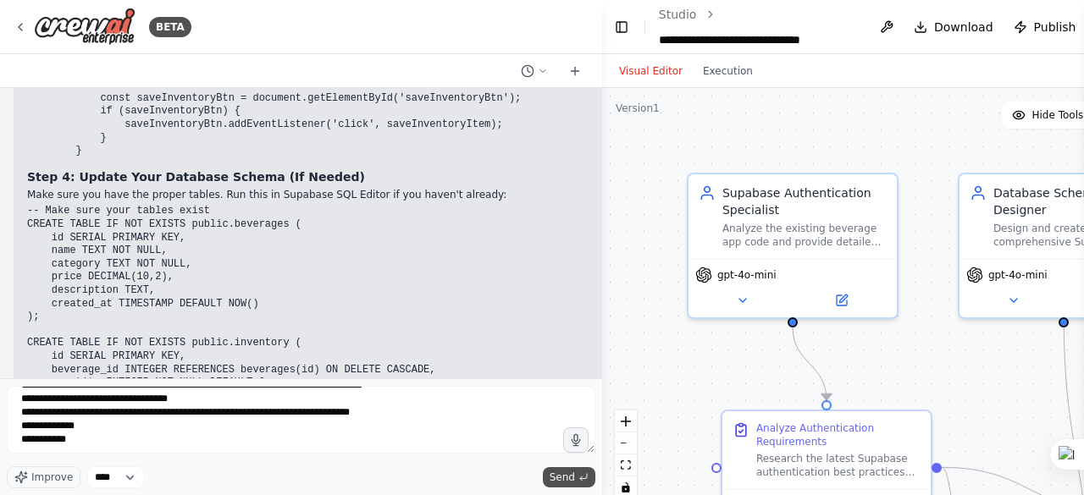
click at [559, 477] on span "Send" at bounding box center [561, 478] width 25 height 14
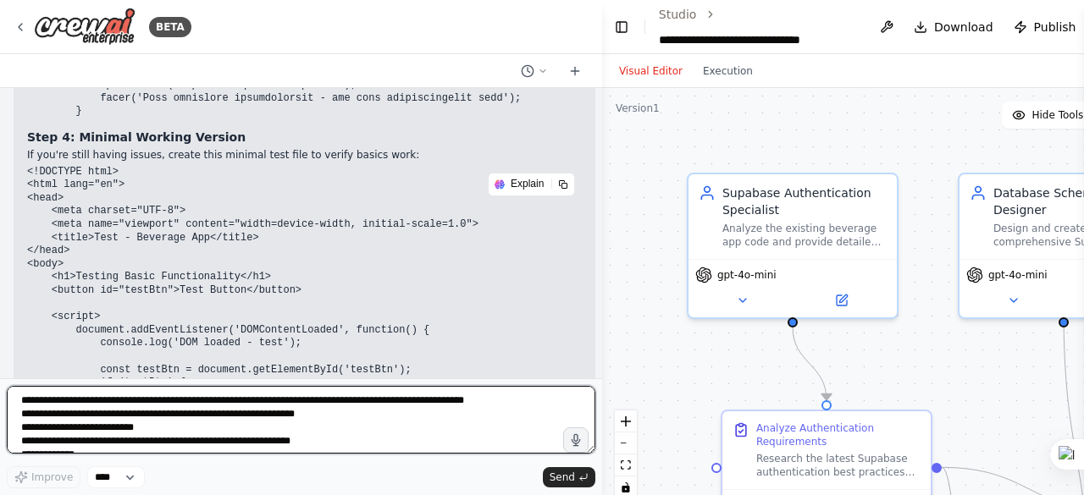
scroll to position [188363, 0]
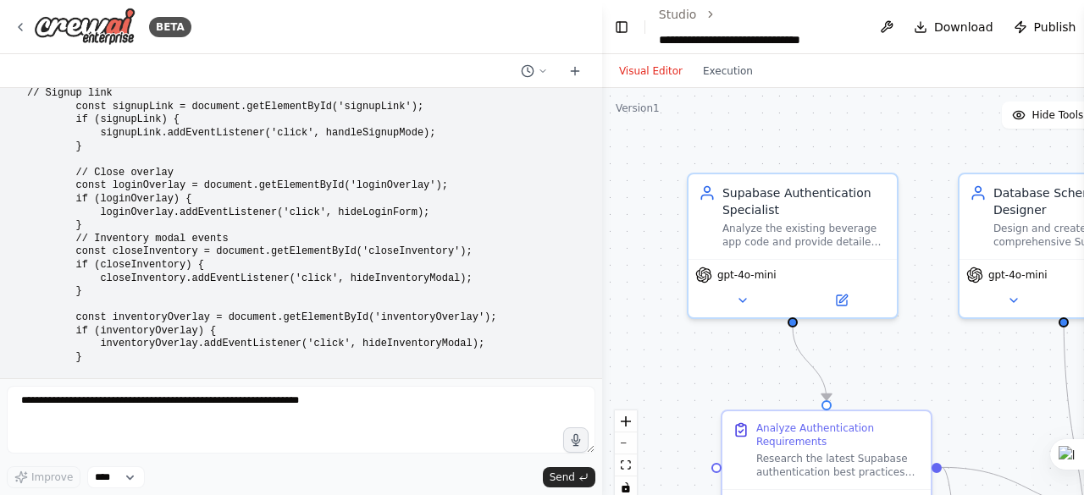
scroll to position [186247, 0]
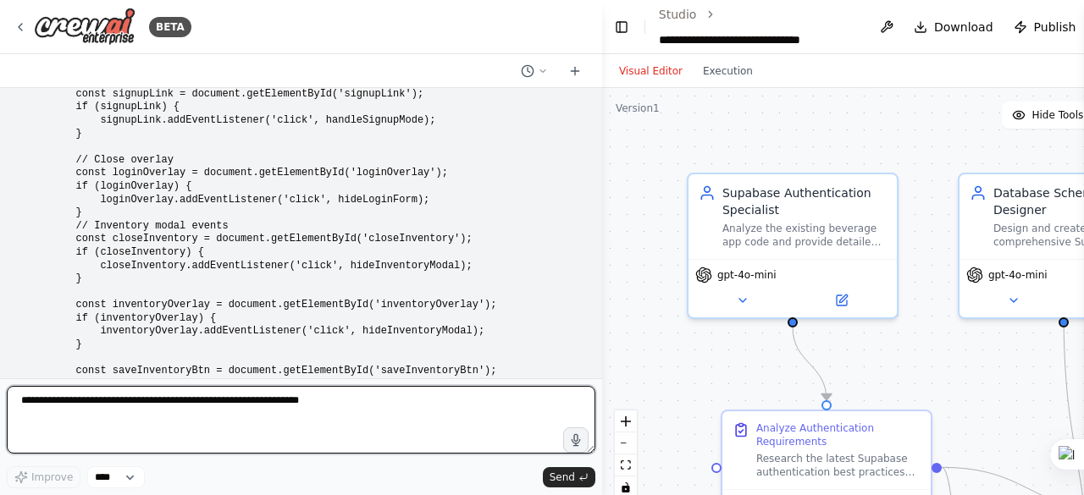
click at [106, 407] on textarea at bounding box center [301, 420] width 588 height 68
paste textarea "**********"
type textarea "**********"
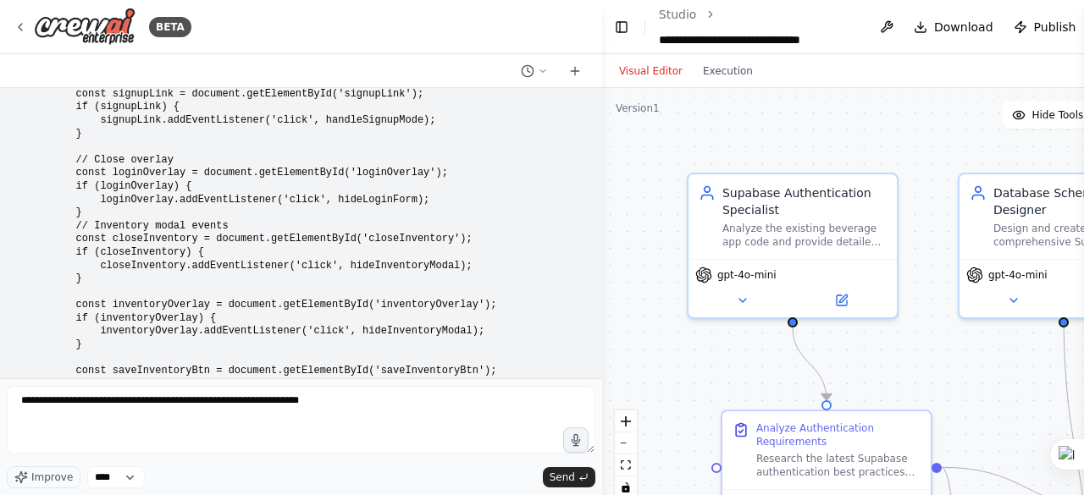
drag, startPoint x: 567, startPoint y: 480, endPoint x: 503, endPoint y: 450, distance: 70.8
click at [565, 480] on span "Send" at bounding box center [561, 478] width 25 height 14
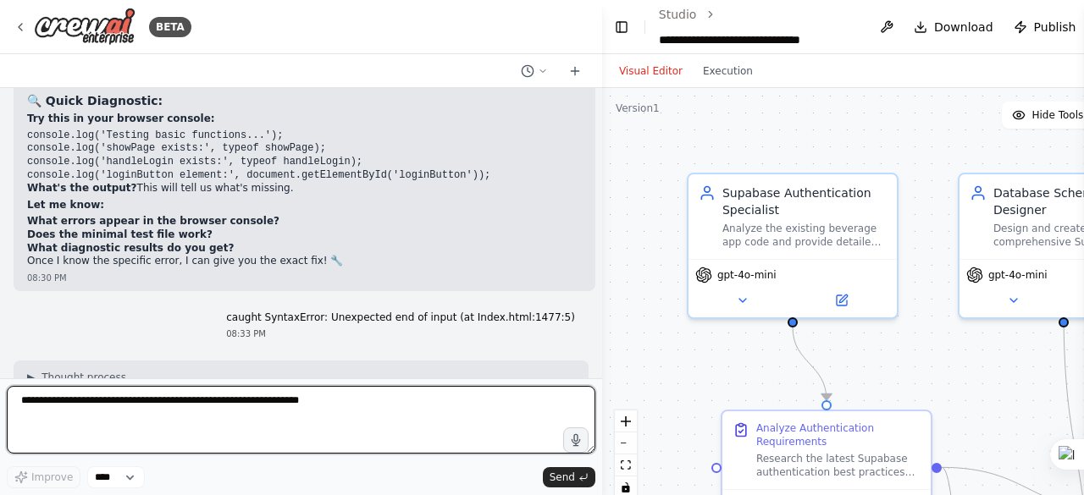
scroll to position [189147, 0]
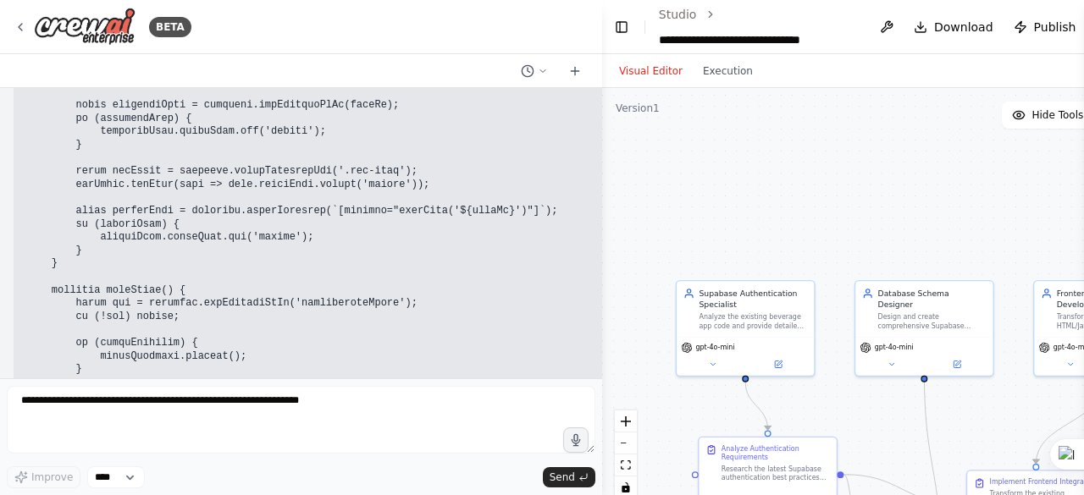
scroll to position [190807, 0]
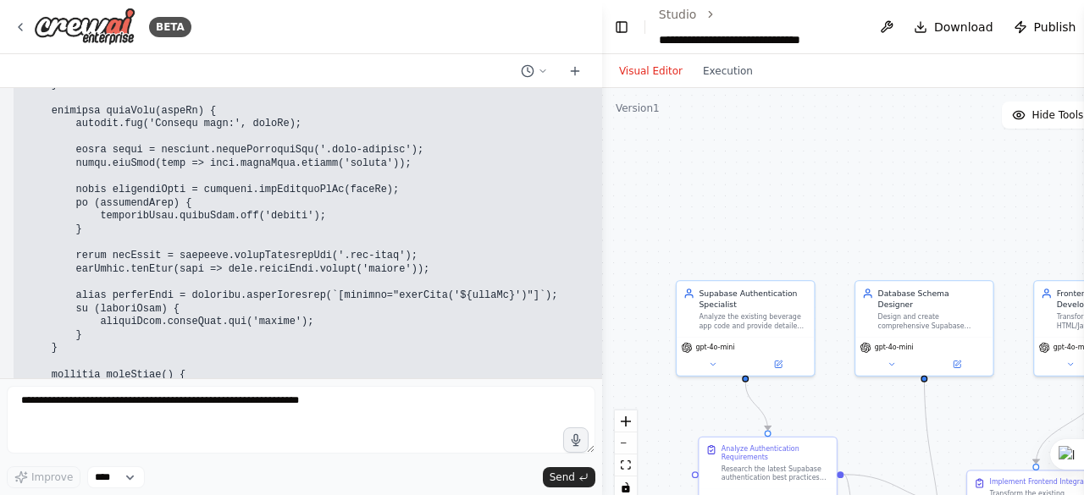
click at [86, 176] on code at bounding box center [746, 84] width 1438 height 1543
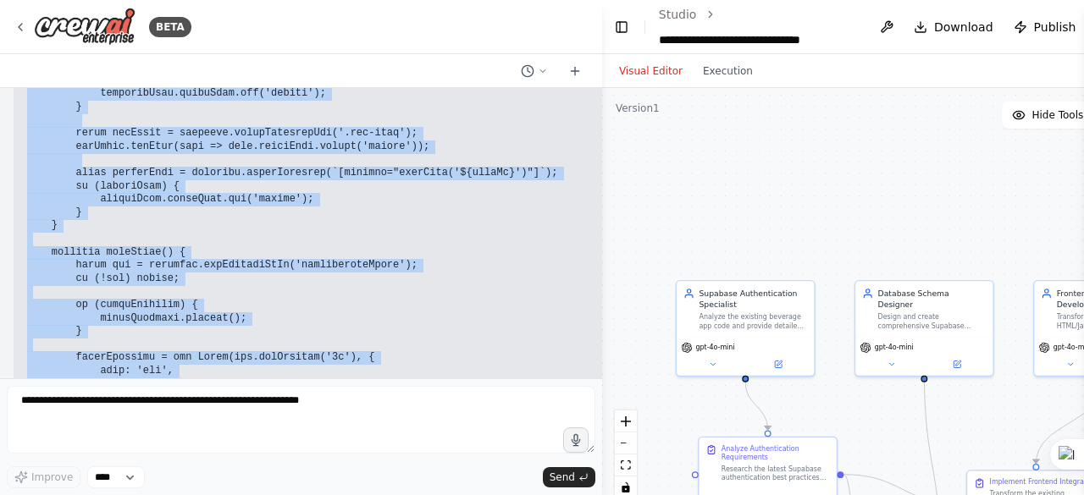
scroll to position [190945, 0]
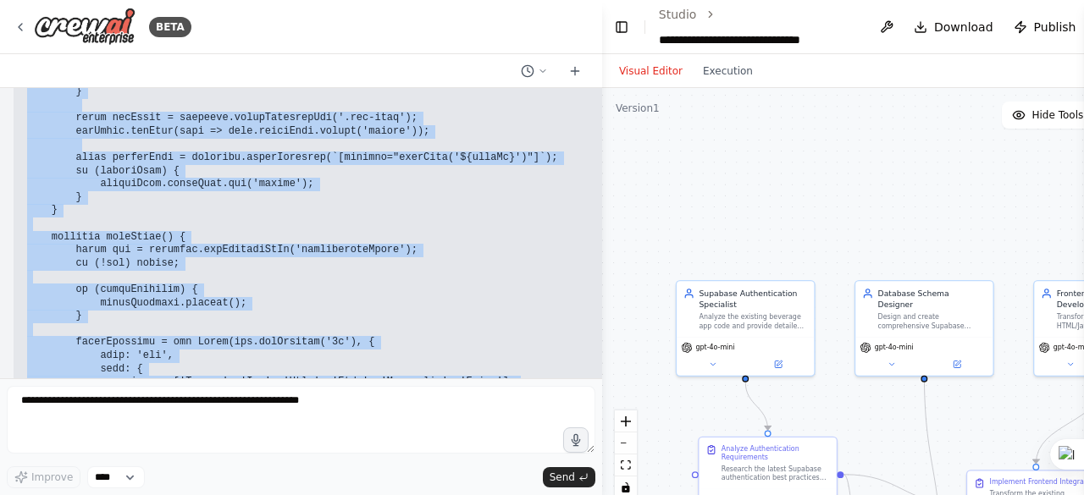
drag, startPoint x: 45, startPoint y: 175, endPoint x: 210, endPoint y: 265, distance: 187.9
copy code "// Supabase Configuration const SUPABASE_URL = "[URL][DOMAIN_NAME]"; const SUPA…"
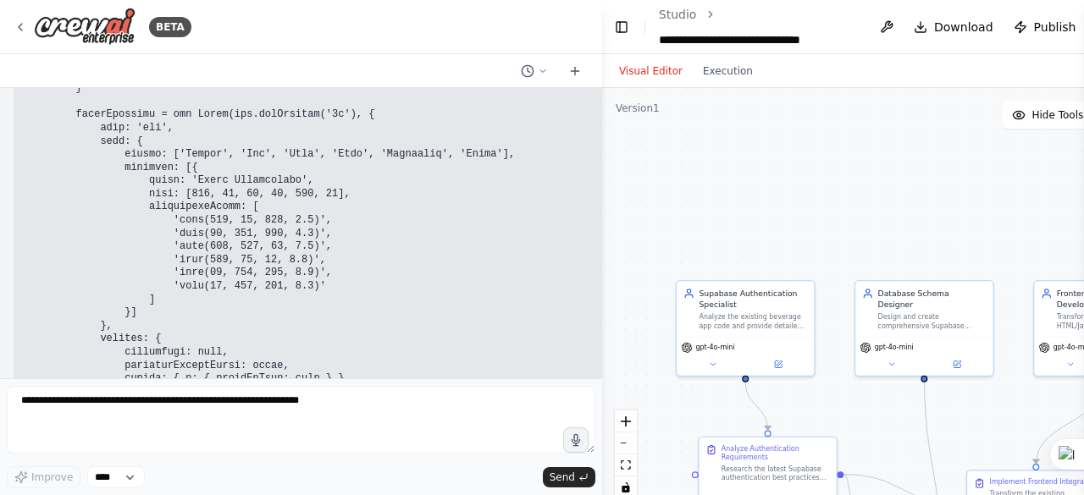
scroll to position [191061, 0]
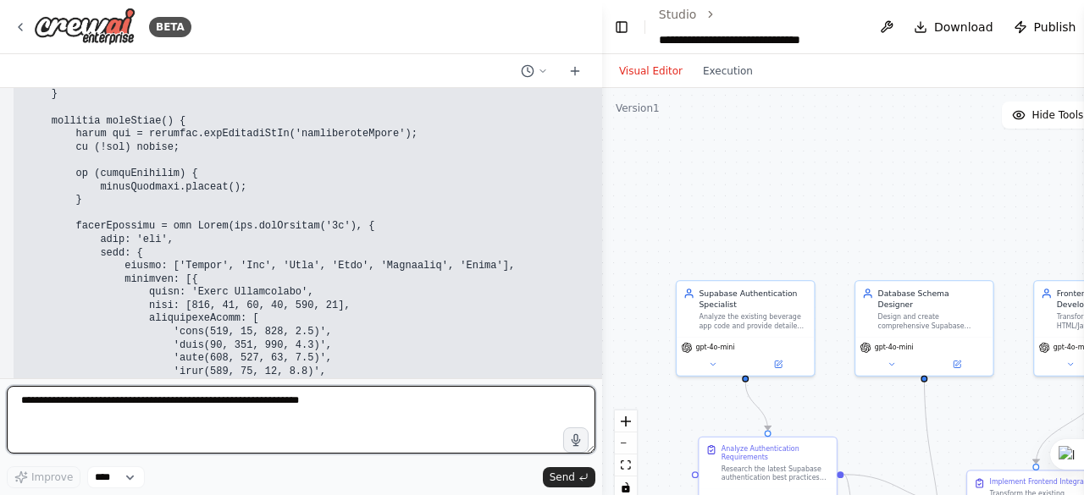
click at [125, 401] on textarea at bounding box center [301, 420] width 588 height 68
type textarea "**********"
